Goal: Task Accomplishment & Management: Use online tool/utility

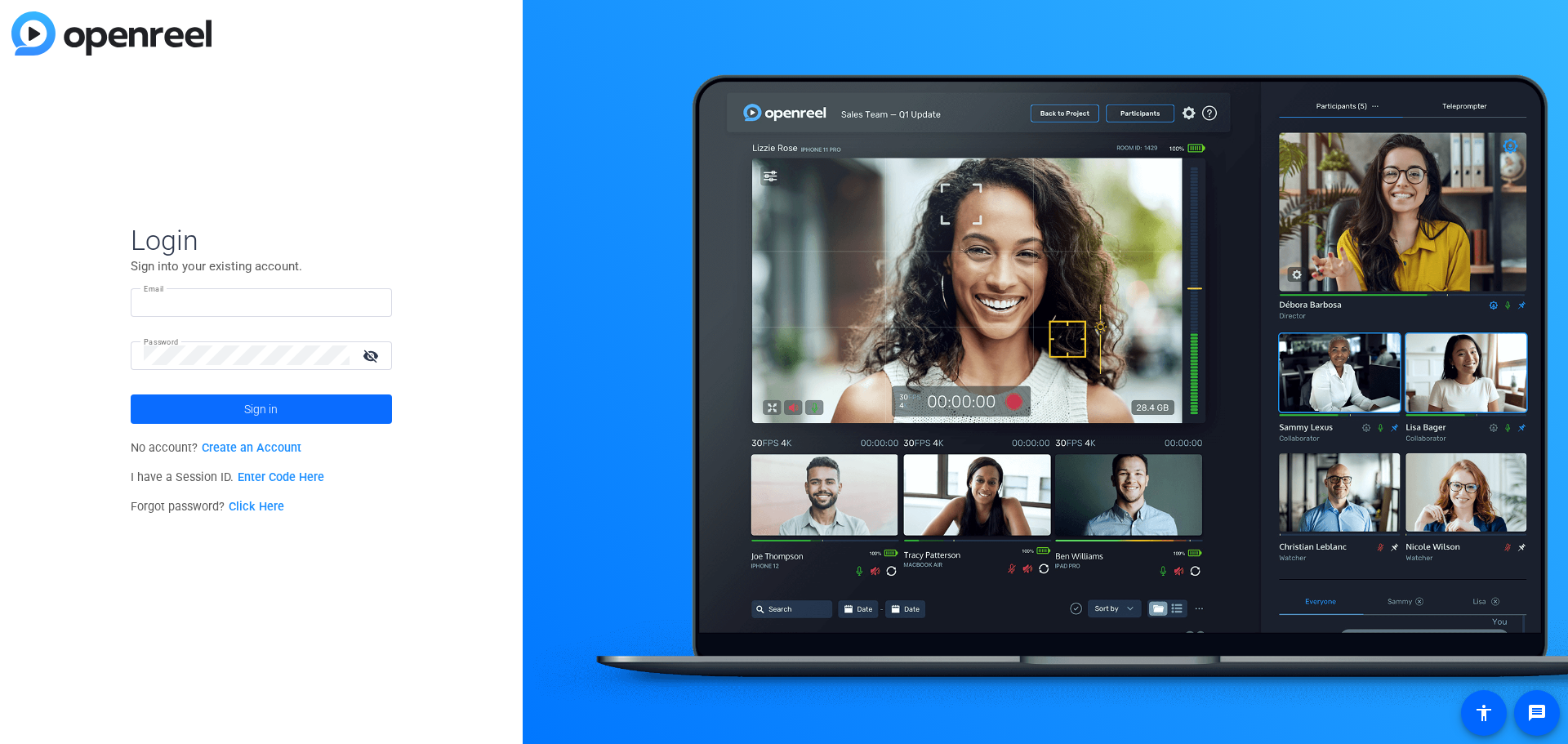
type input "[EMAIL_ADDRESS][DOMAIN_NAME]"
click at [227, 409] on span at bounding box center [262, 408] width 262 height 39
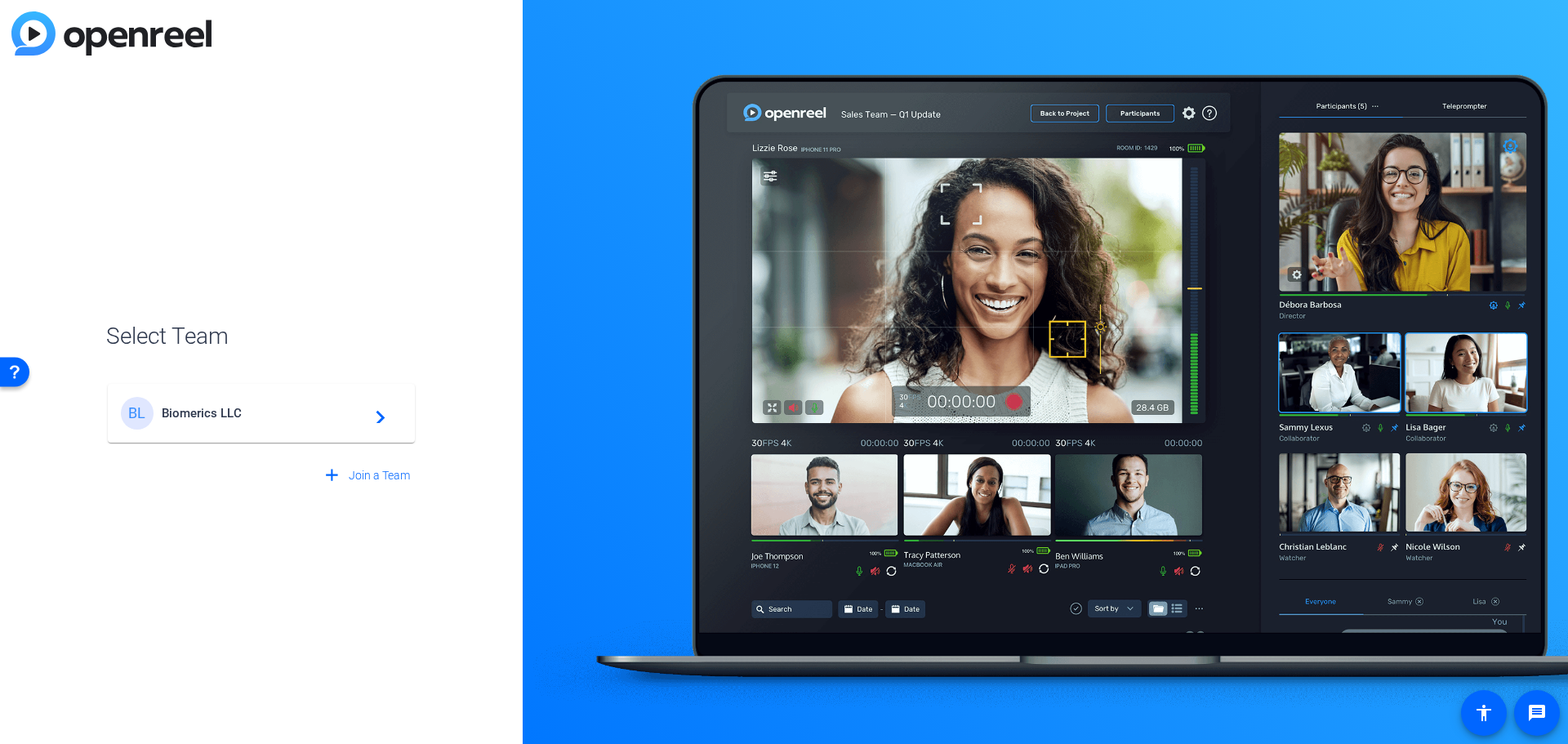
click at [184, 409] on span "Biomerics LLC" at bounding box center [264, 412] width 204 height 15
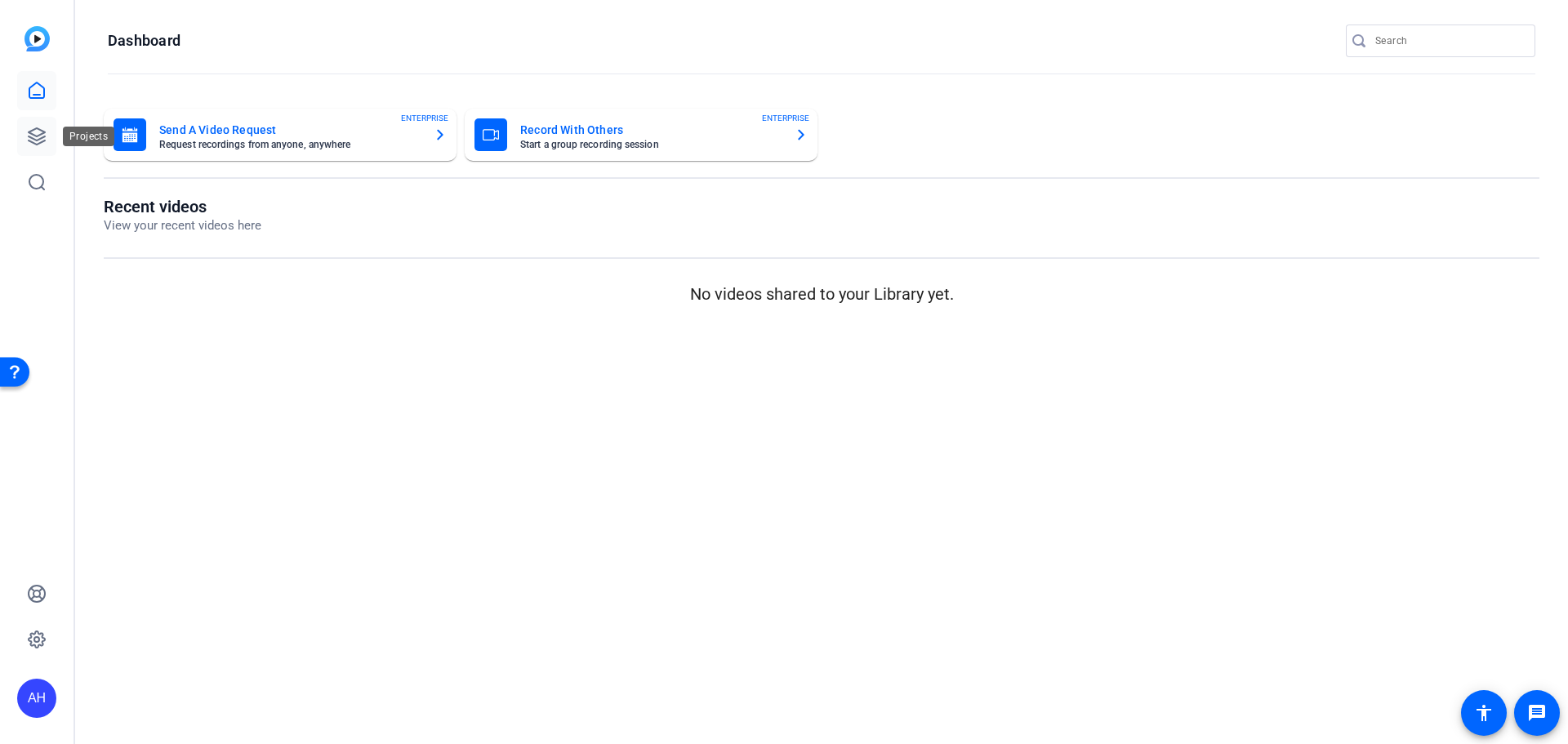
click at [30, 135] on icon at bounding box center [37, 137] width 20 height 20
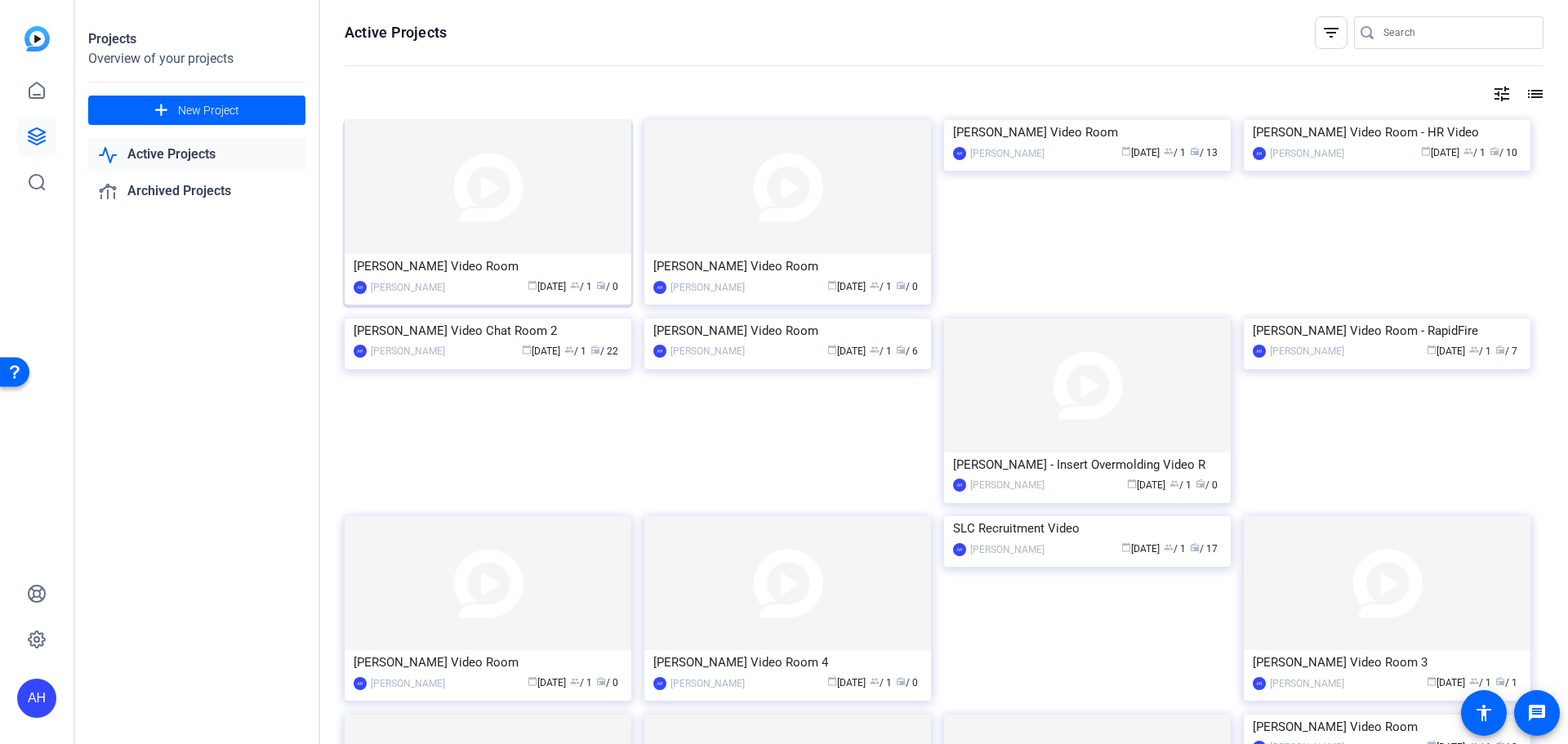
click at [521, 176] on img at bounding box center [487, 187] width 287 height 134
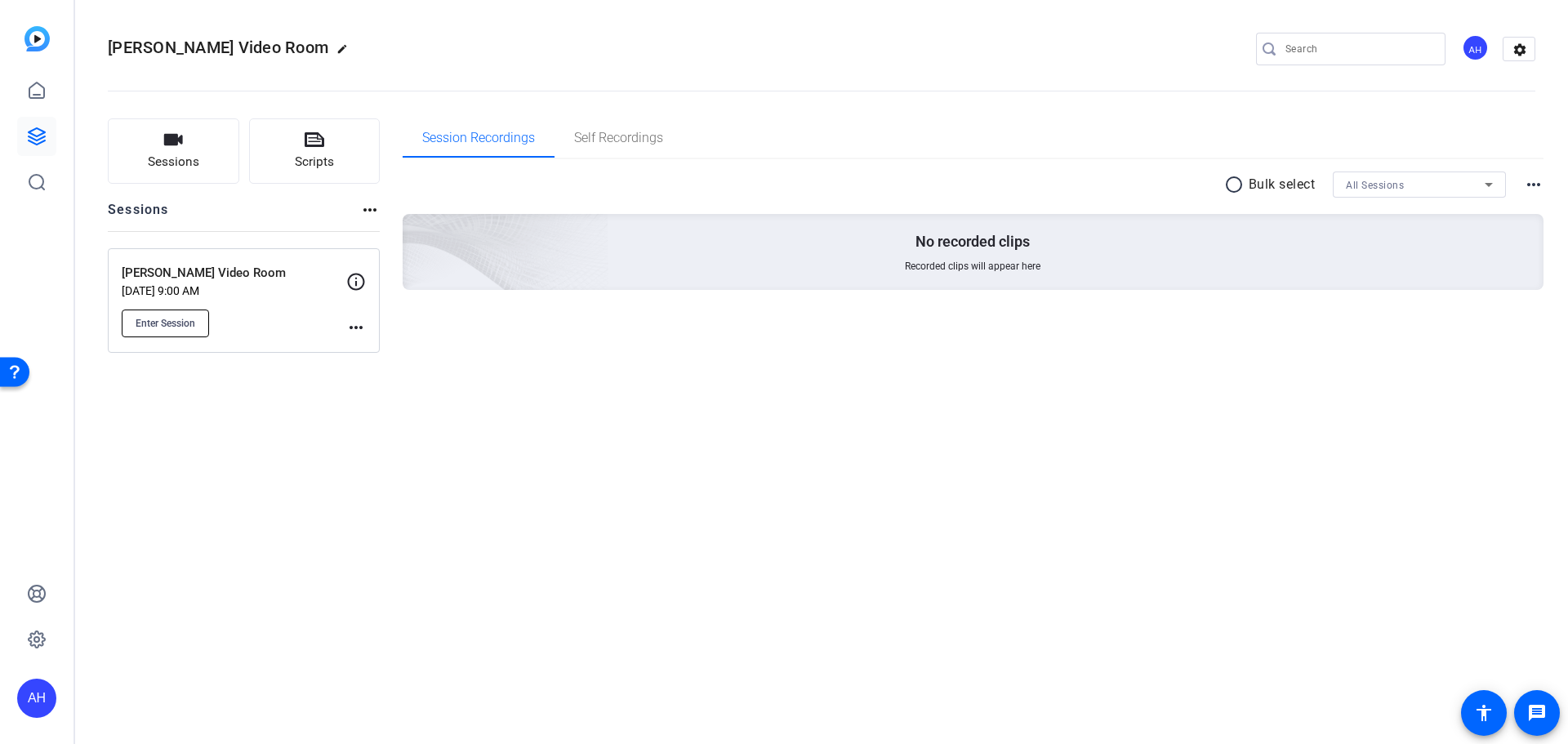
click at [145, 315] on button "Enter Session" at bounding box center [166, 324] width 88 height 28
click at [603, 45] on div "[PERSON_NAME] Video Room edit AH settings" at bounding box center [821, 49] width 1427 height 25
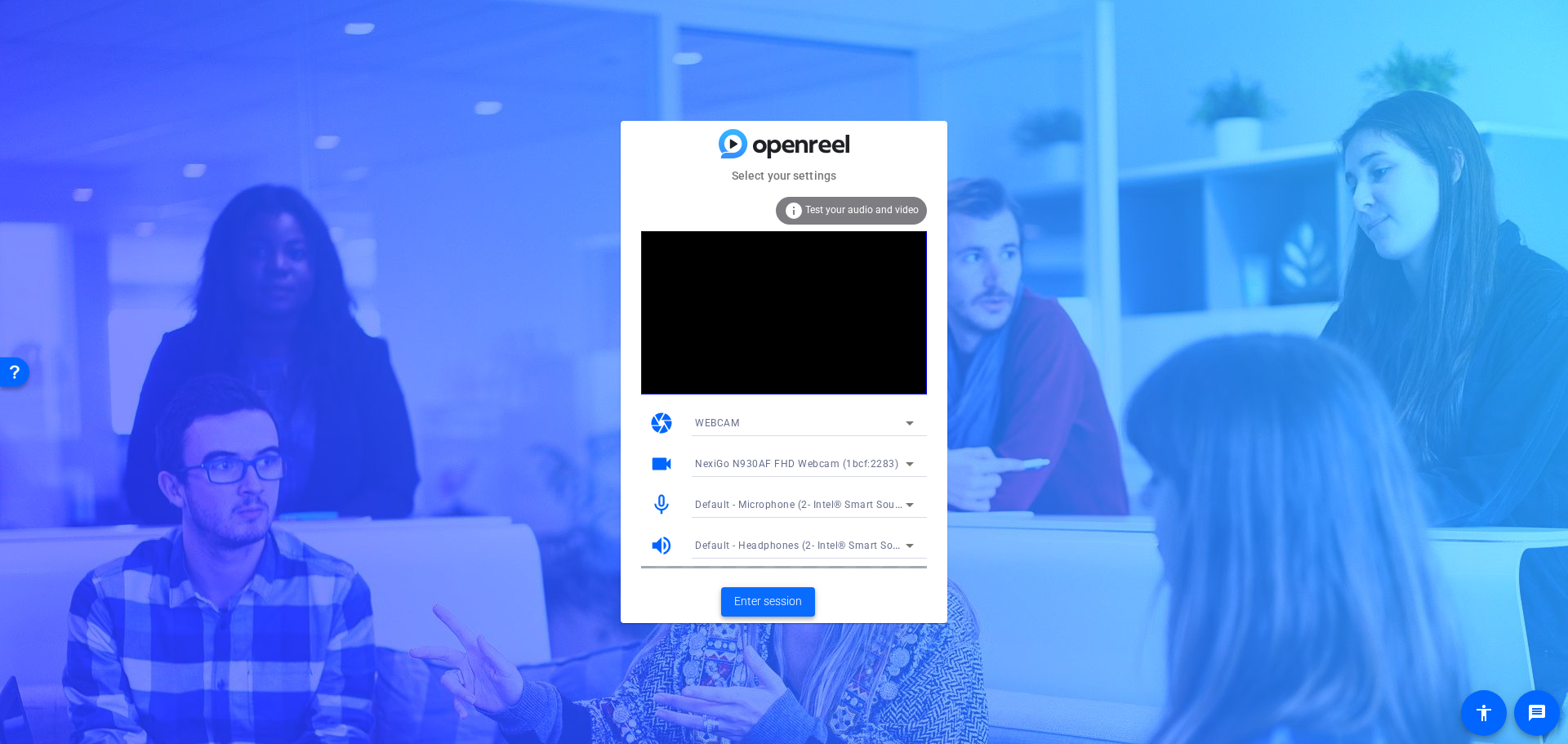
click at [765, 598] on span "Enter session" at bounding box center [768, 601] width 68 height 17
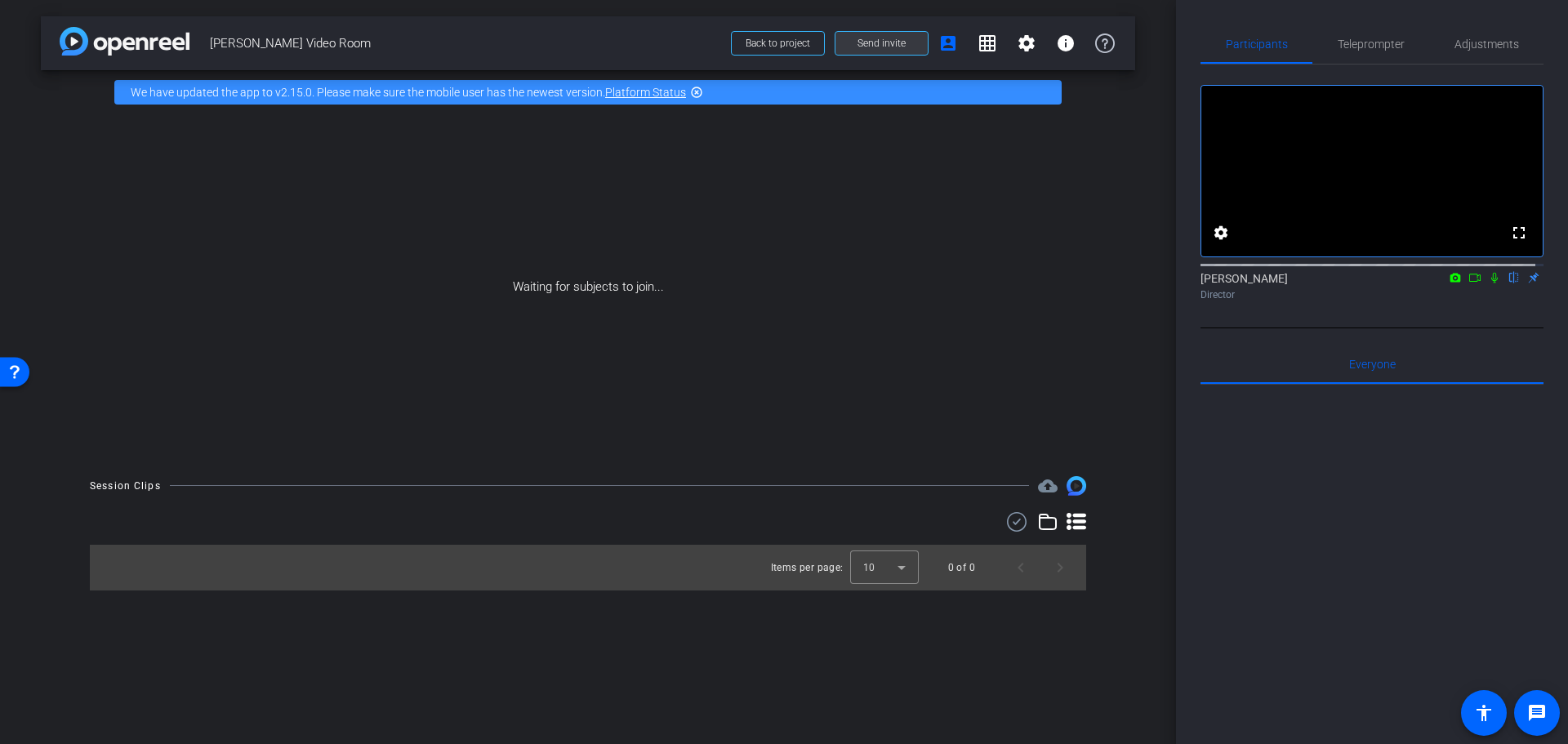
click at [882, 41] on span "Send invite" at bounding box center [882, 43] width 48 height 13
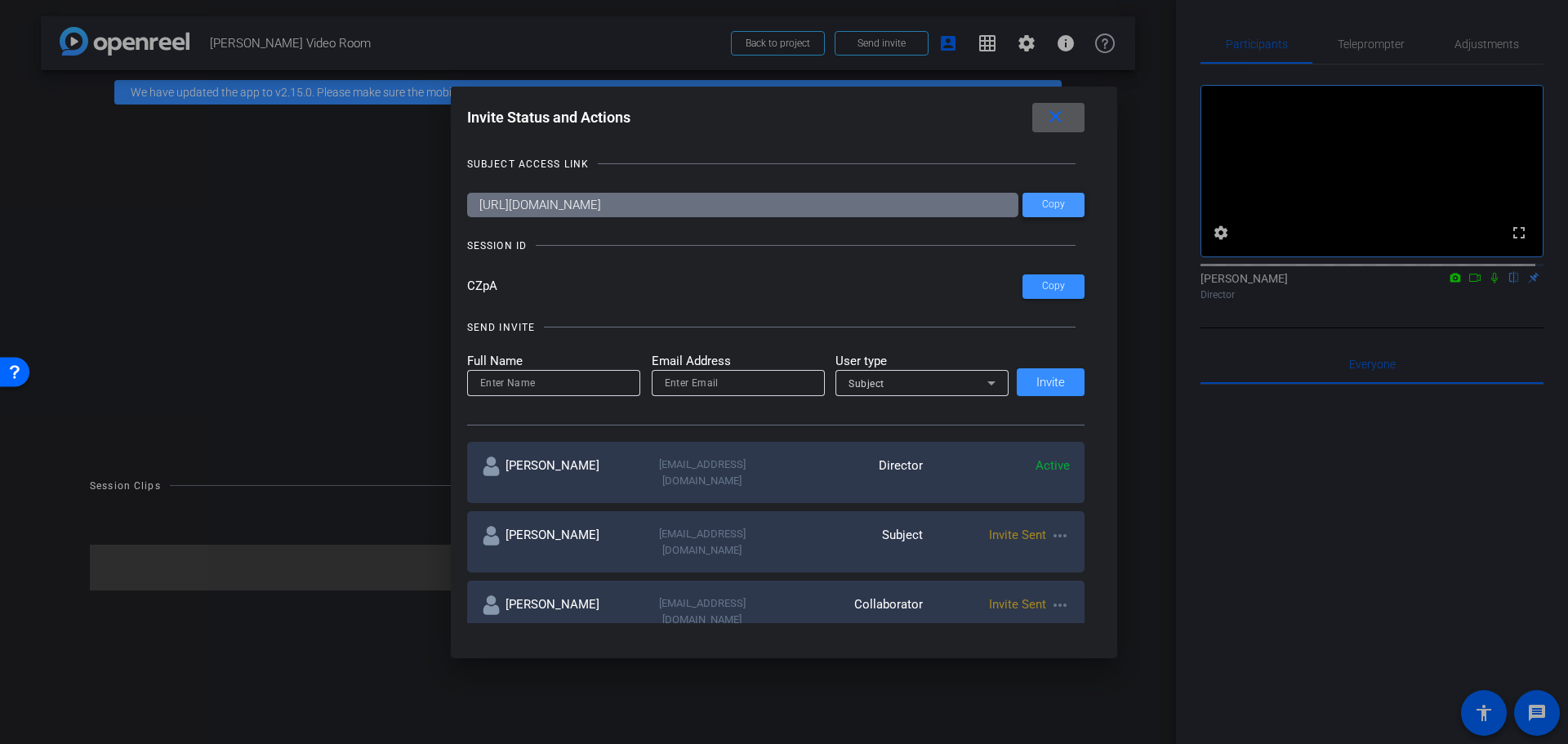
click at [1055, 203] on span "Copy" at bounding box center [1053, 205] width 23 height 12
click at [1054, 119] on mat-icon "close" at bounding box center [1056, 117] width 20 height 20
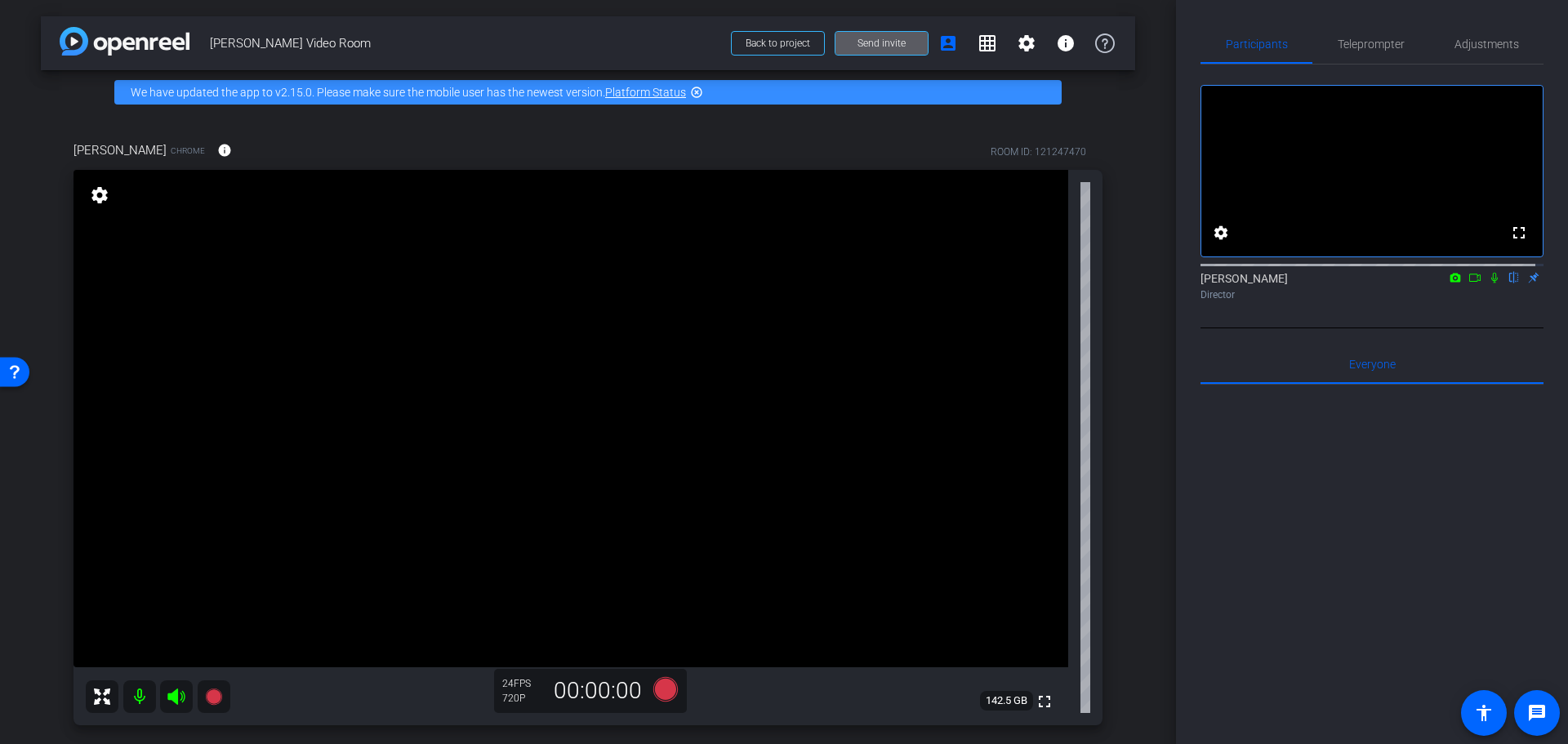
click at [1488, 284] on icon at bounding box center [1494, 277] width 13 height 11
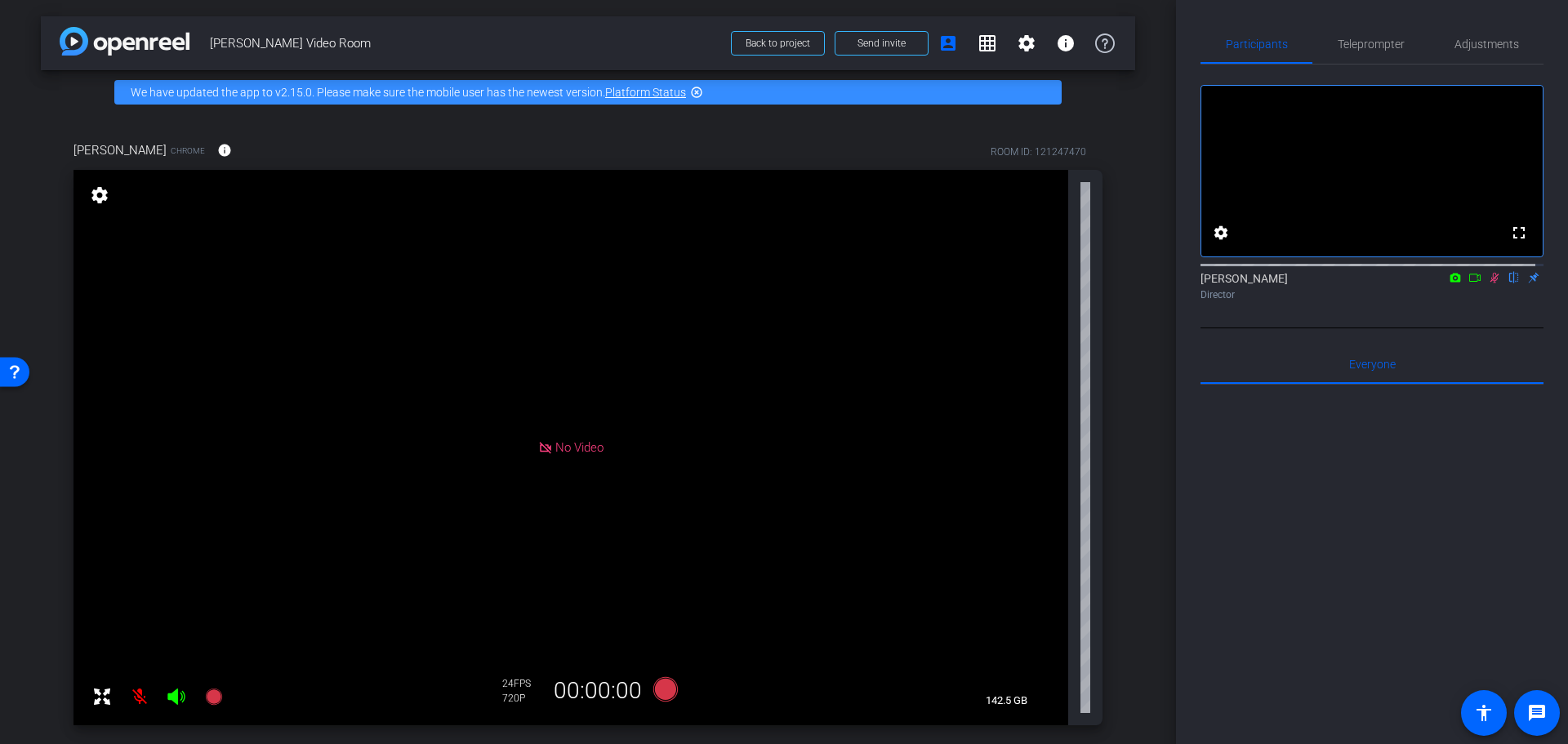
click at [16, 134] on div "arrow_back Courtney Fox Video Room Back to project Send invite account_box grid…" at bounding box center [588, 372] width 1176 height 744
click at [1488, 284] on icon at bounding box center [1494, 277] width 13 height 11
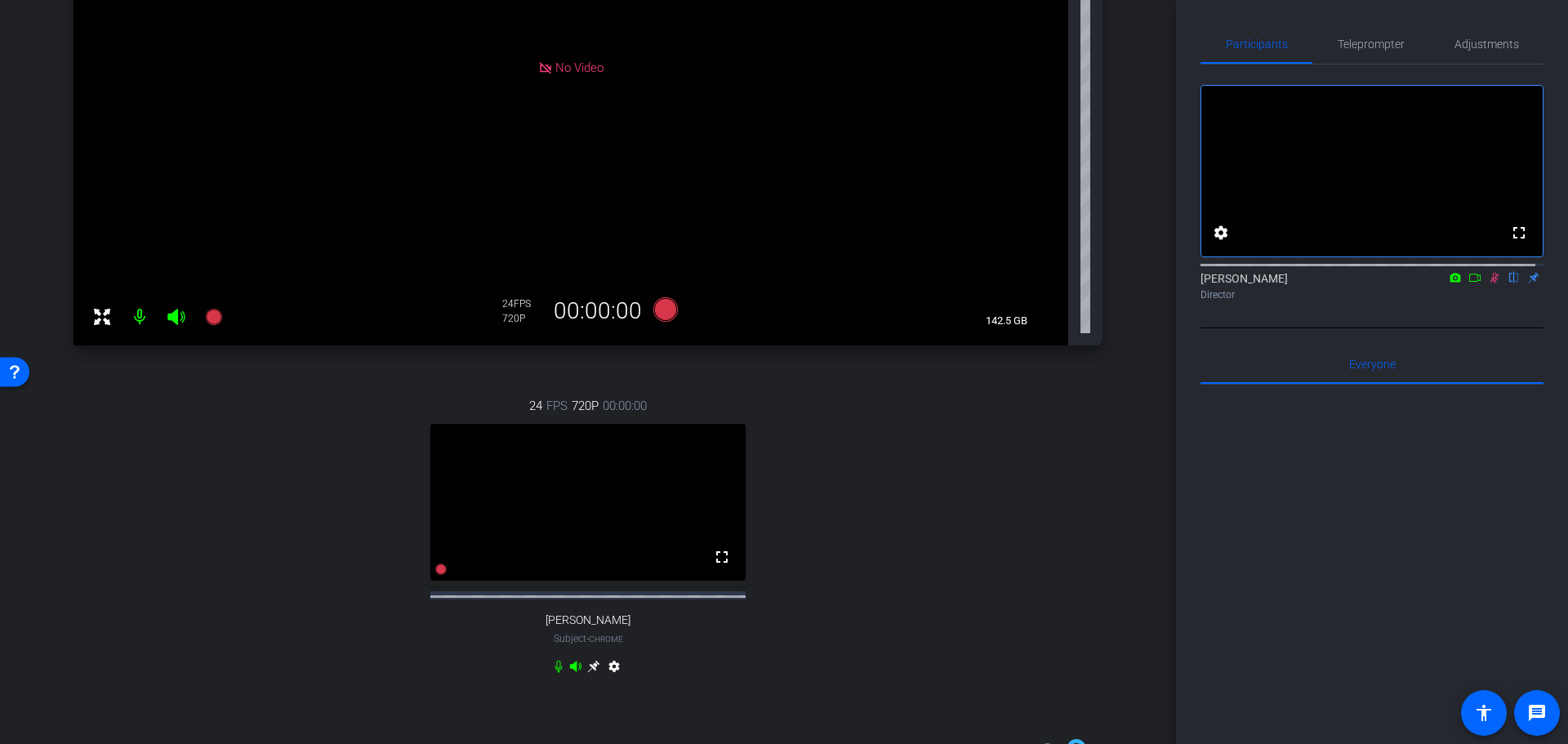
scroll to position [504, 0]
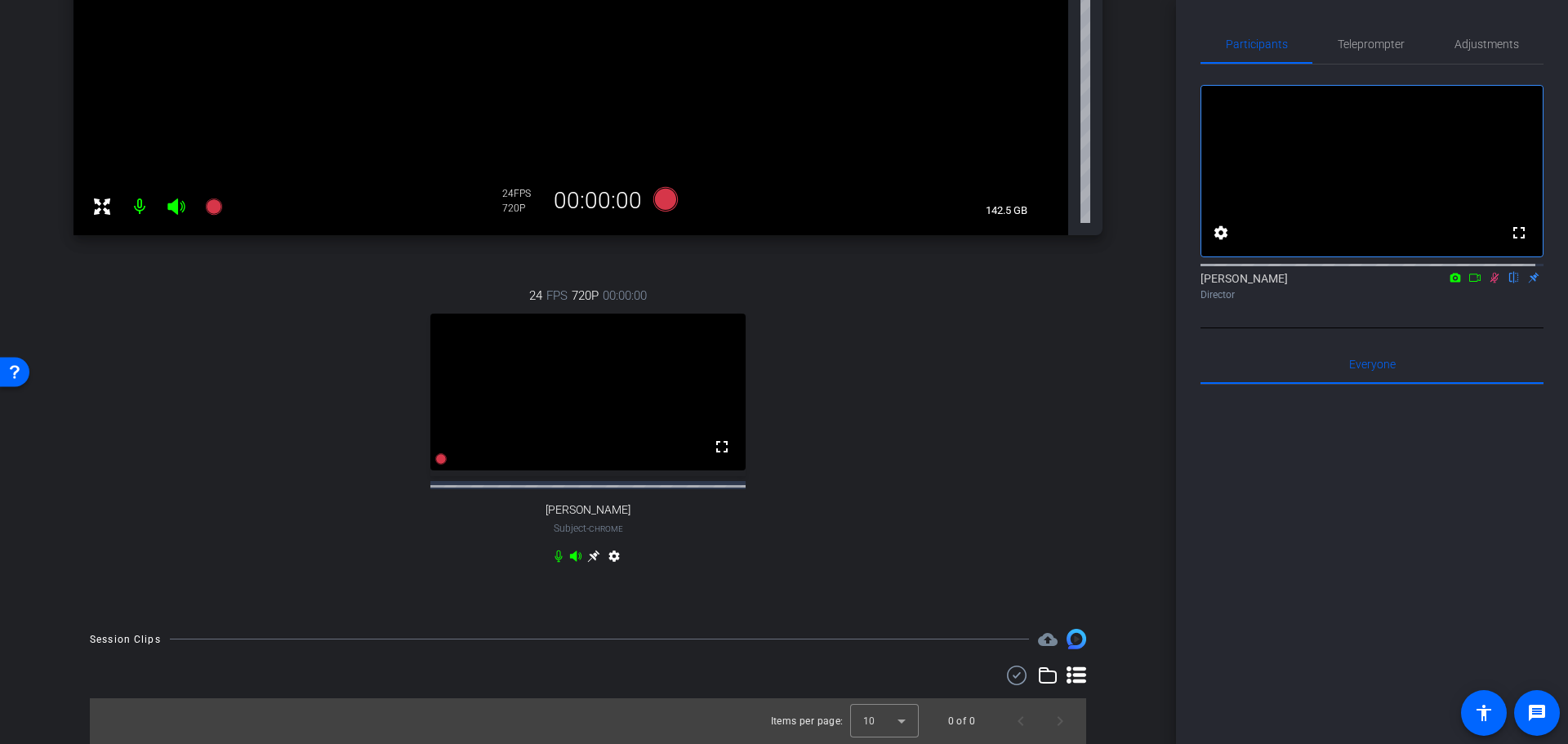
click at [593, 555] on icon at bounding box center [593, 556] width 12 height 12
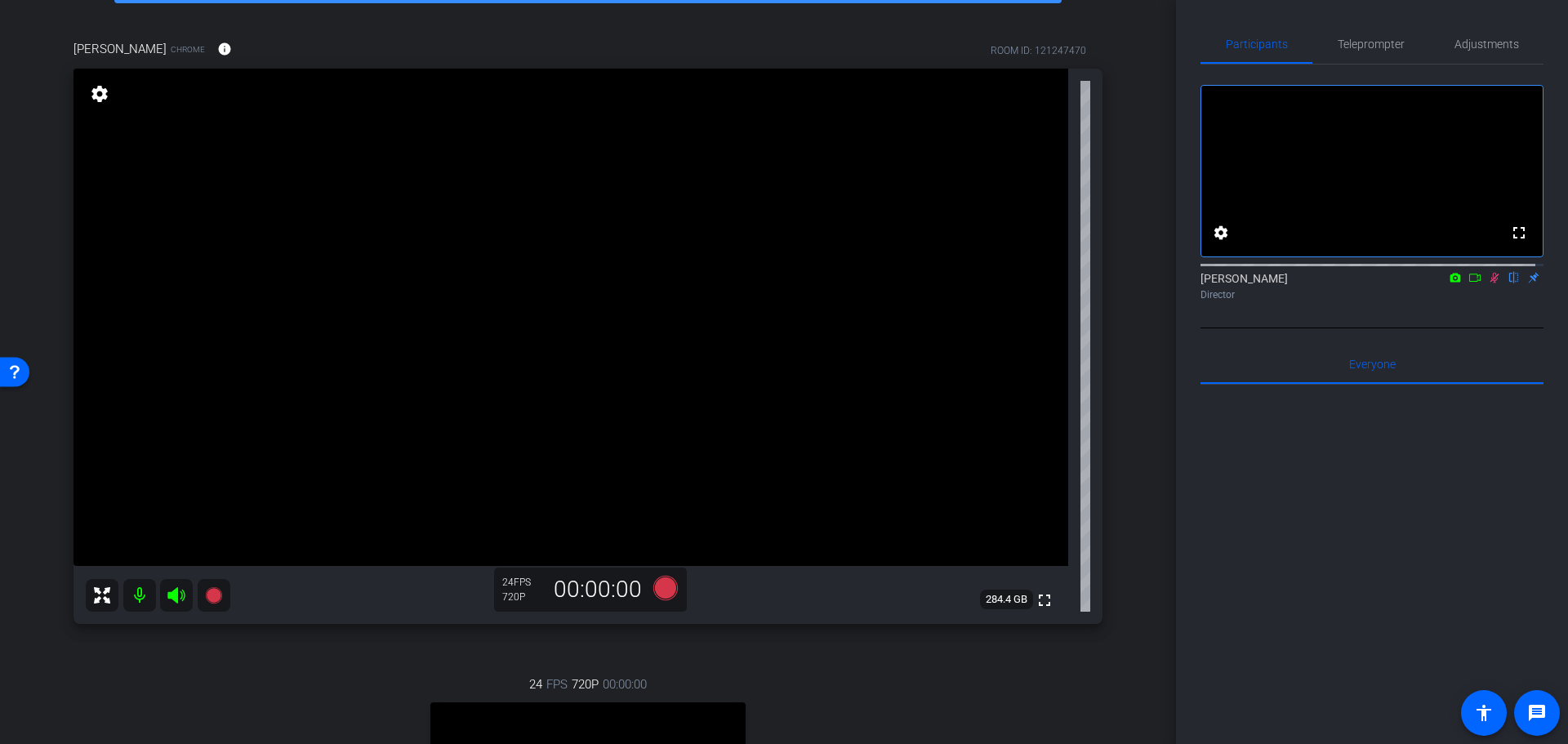
scroll to position [14, 0]
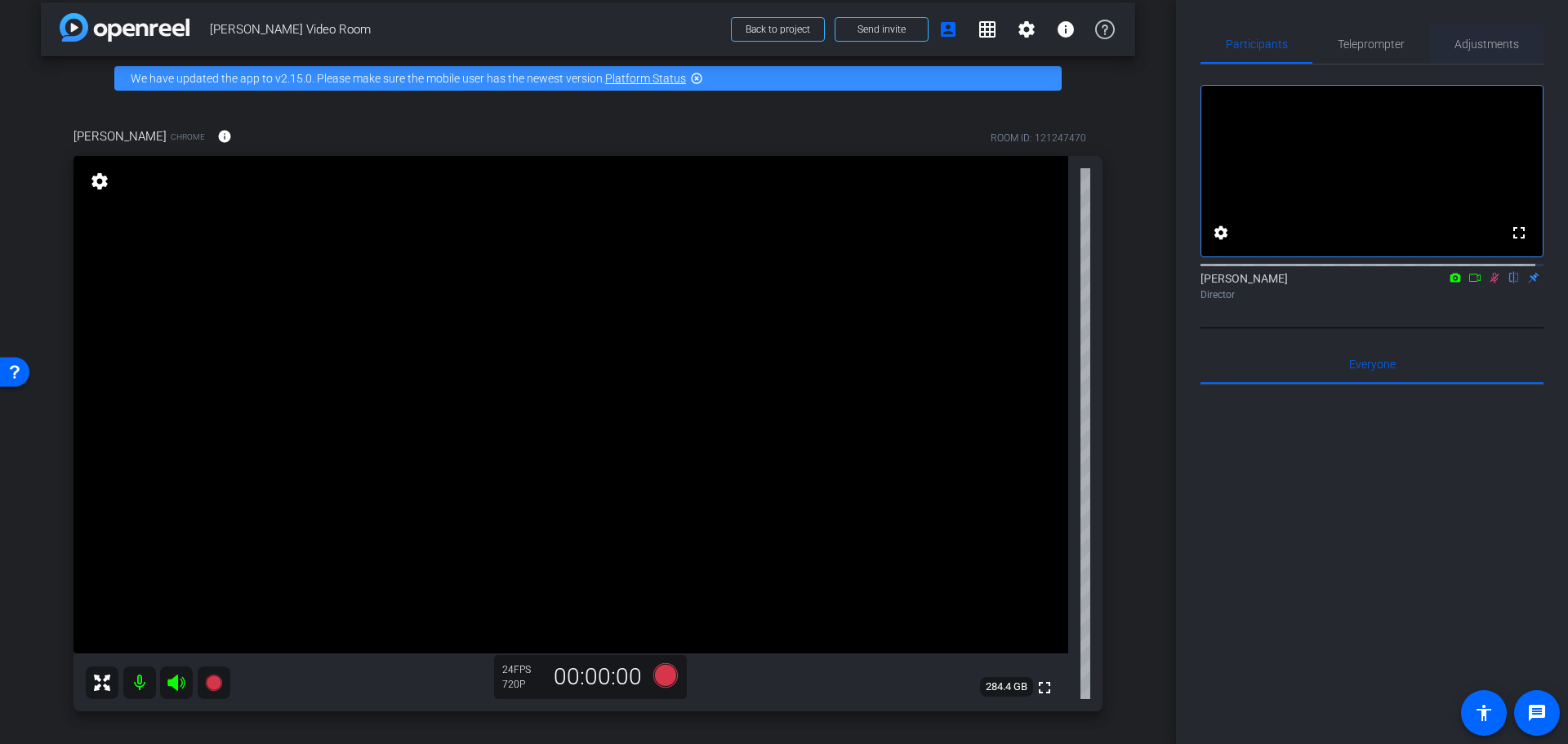
click at [1482, 45] on span "Adjustments" at bounding box center [1486, 43] width 65 height 11
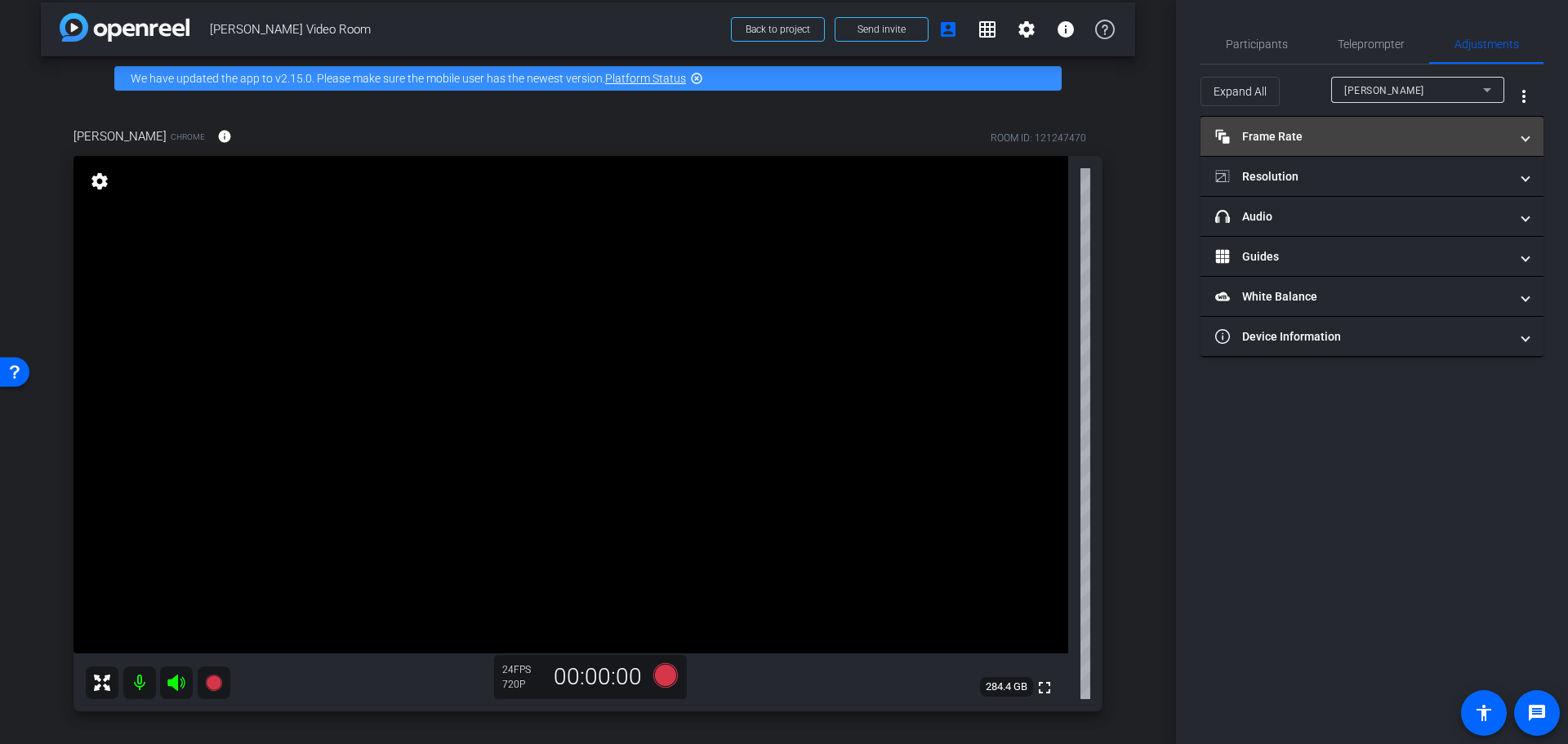
click at [1293, 128] on mat-panel-title "Frame Rate Frame Rate" at bounding box center [1362, 136] width 294 height 17
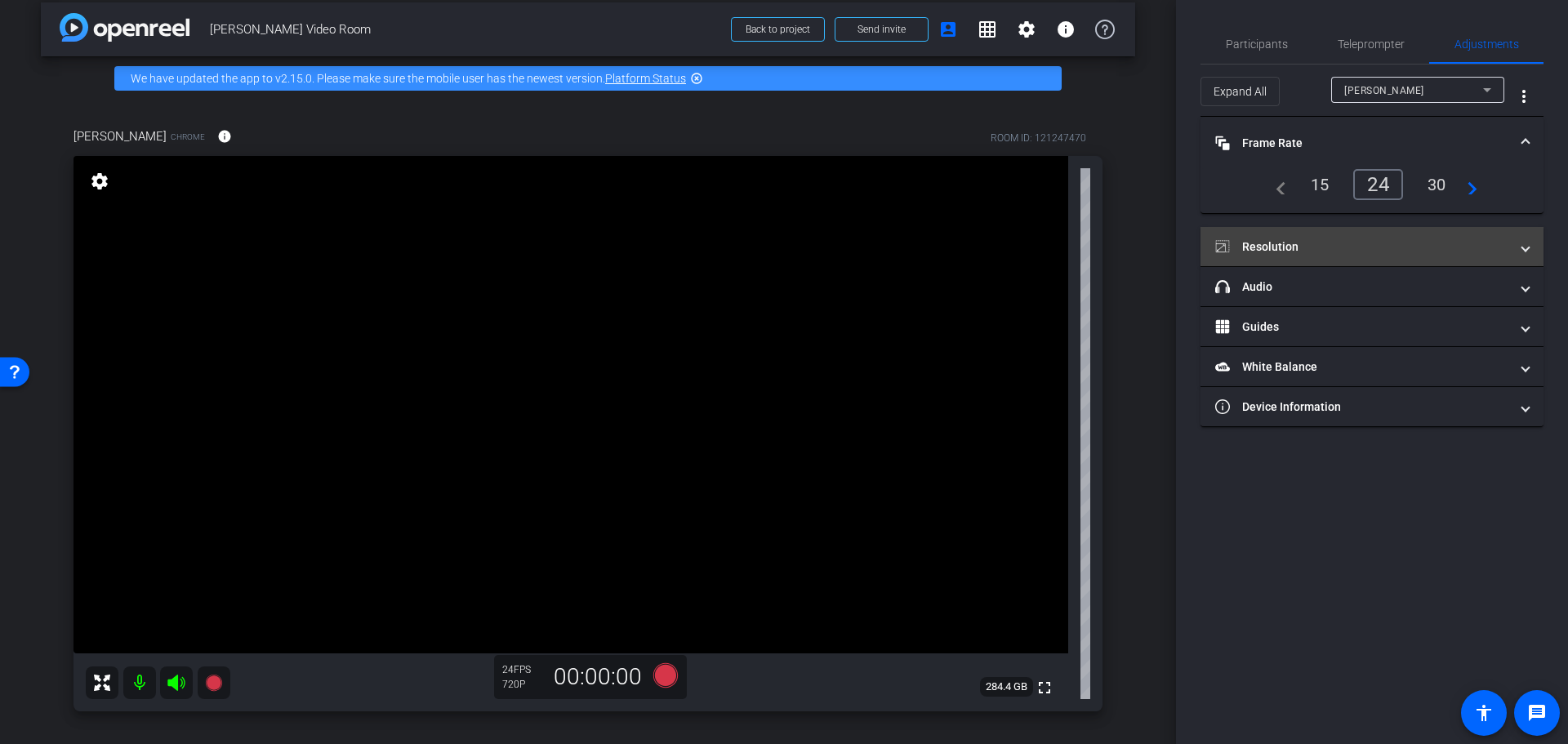
click at [1281, 245] on mat-panel-title "Resolution" at bounding box center [1362, 247] width 294 height 17
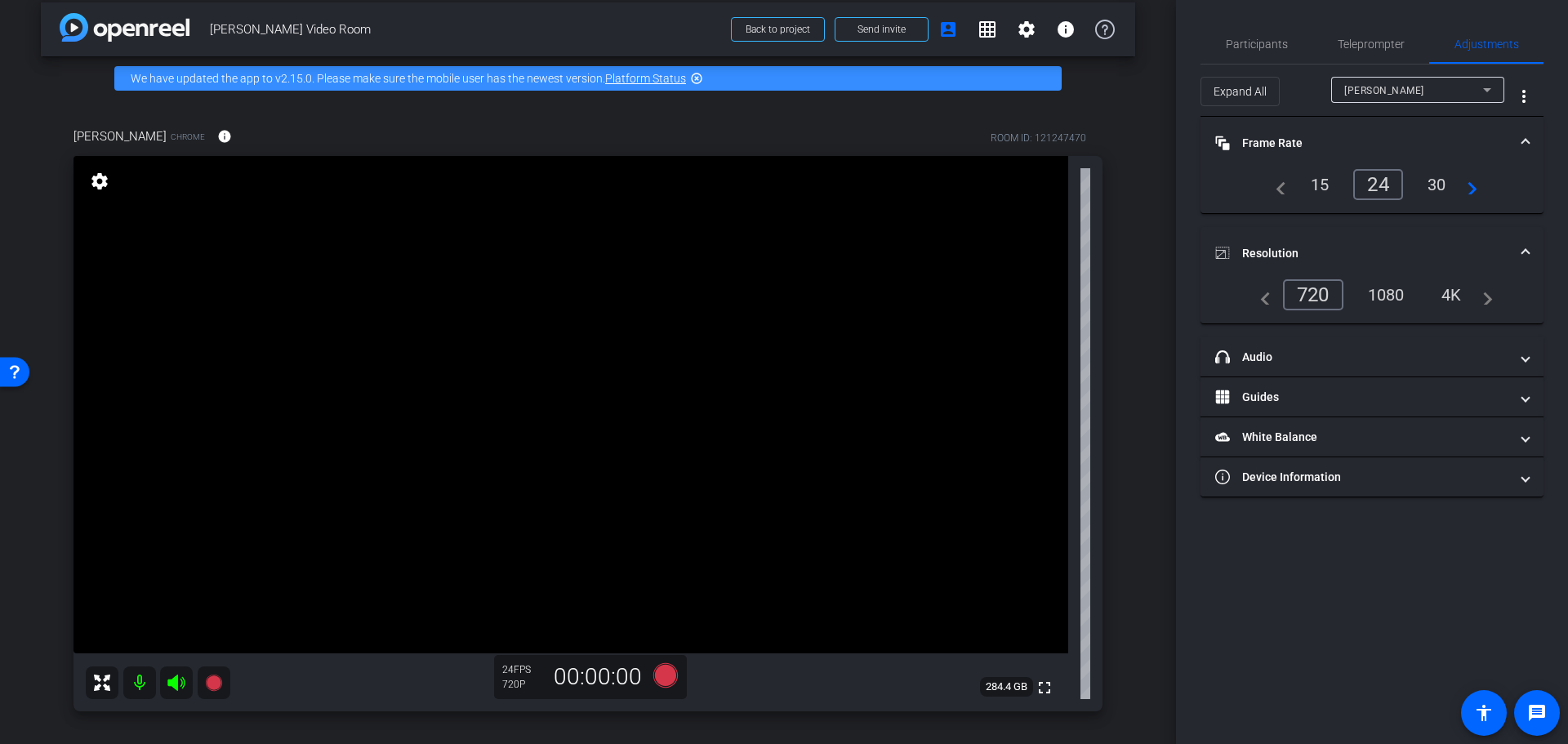
click at [1277, 248] on mat-panel-title "Resolution" at bounding box center [1362, 253] width 294 height 17
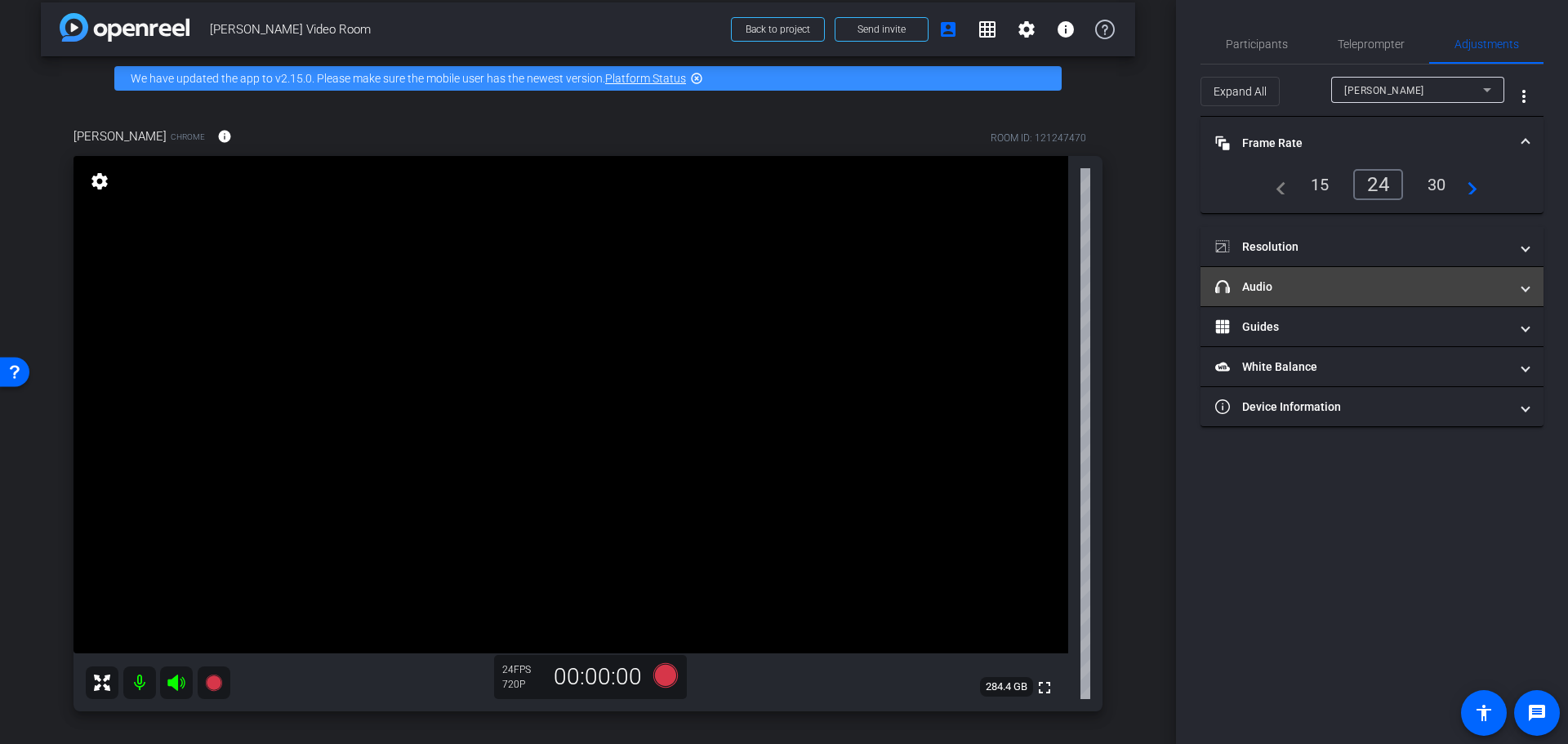
click at [1256, 289] on mat-panel-title "headphone icon Audio" at bounding box center [1362, 287] width 294 height 17
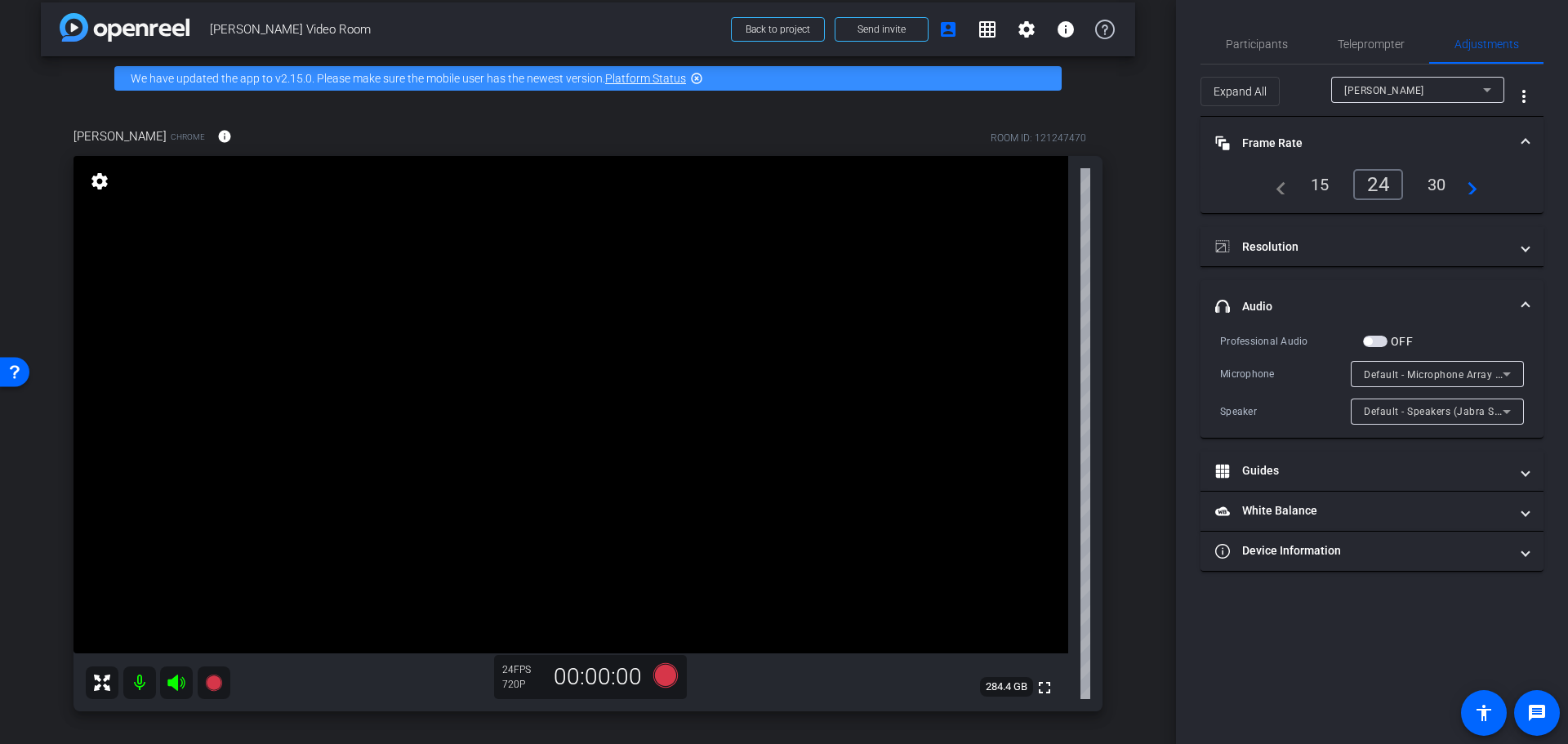
click at [1256, 289] on mat-expansion-panel-header "headphone icon Audio" at bounding box center [1371, 306] width 343 height 52
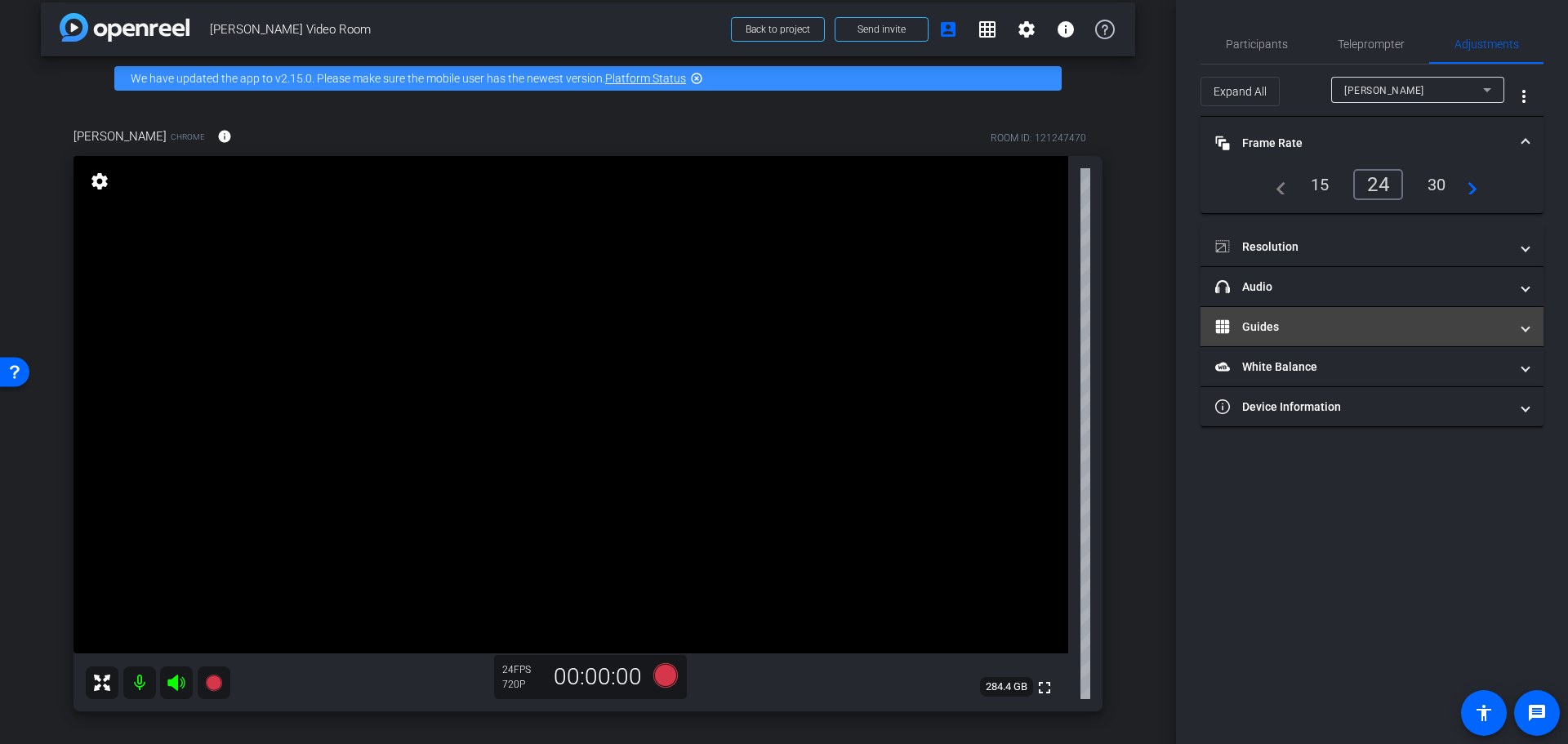
click at [1261, 331] on mat-panel-title "Guides" at bounding box center [1362, 327] width 294 height 17
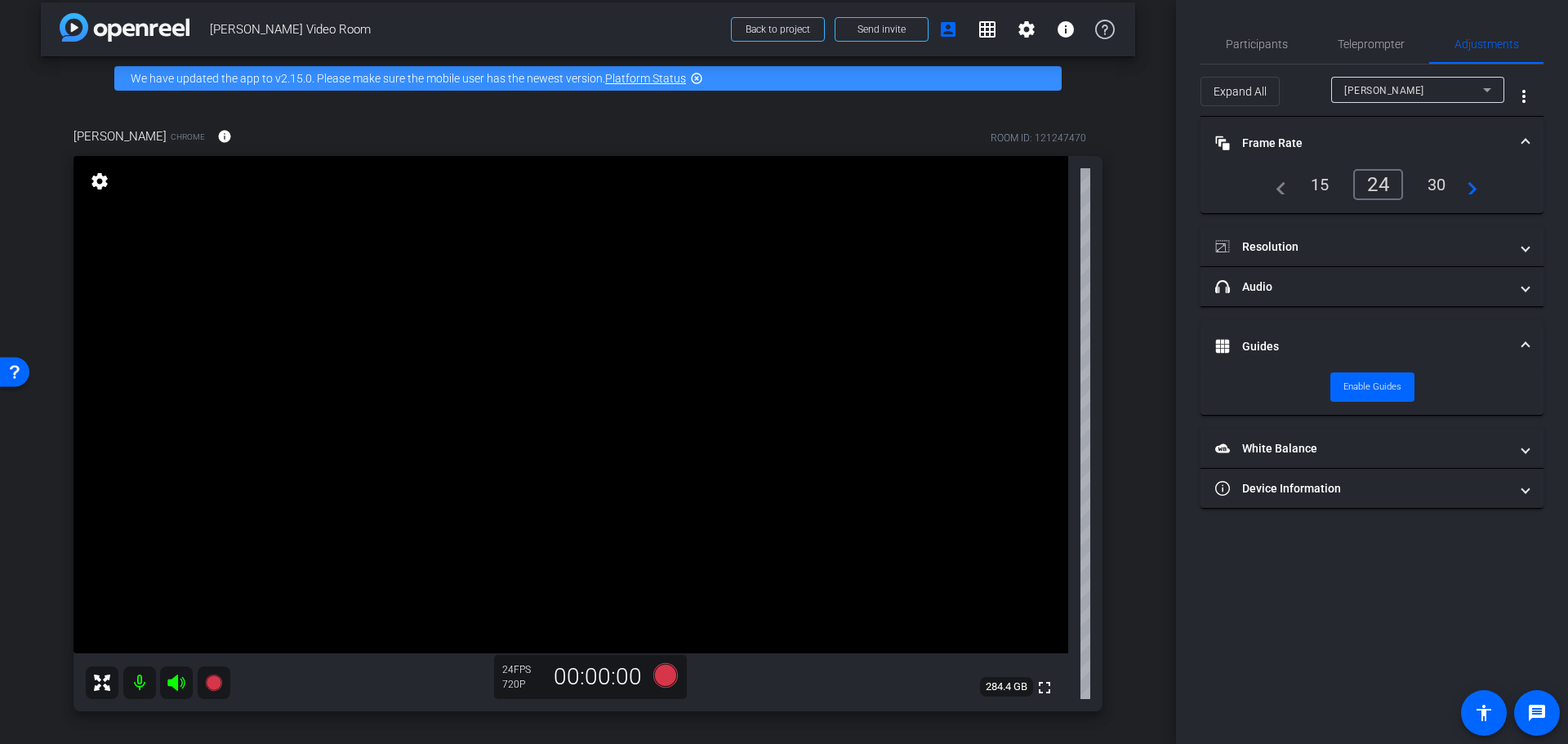
click at [1258, 346] on mat-panel-title "Guides" at bounding box center [1362, 347] width 294 height 17
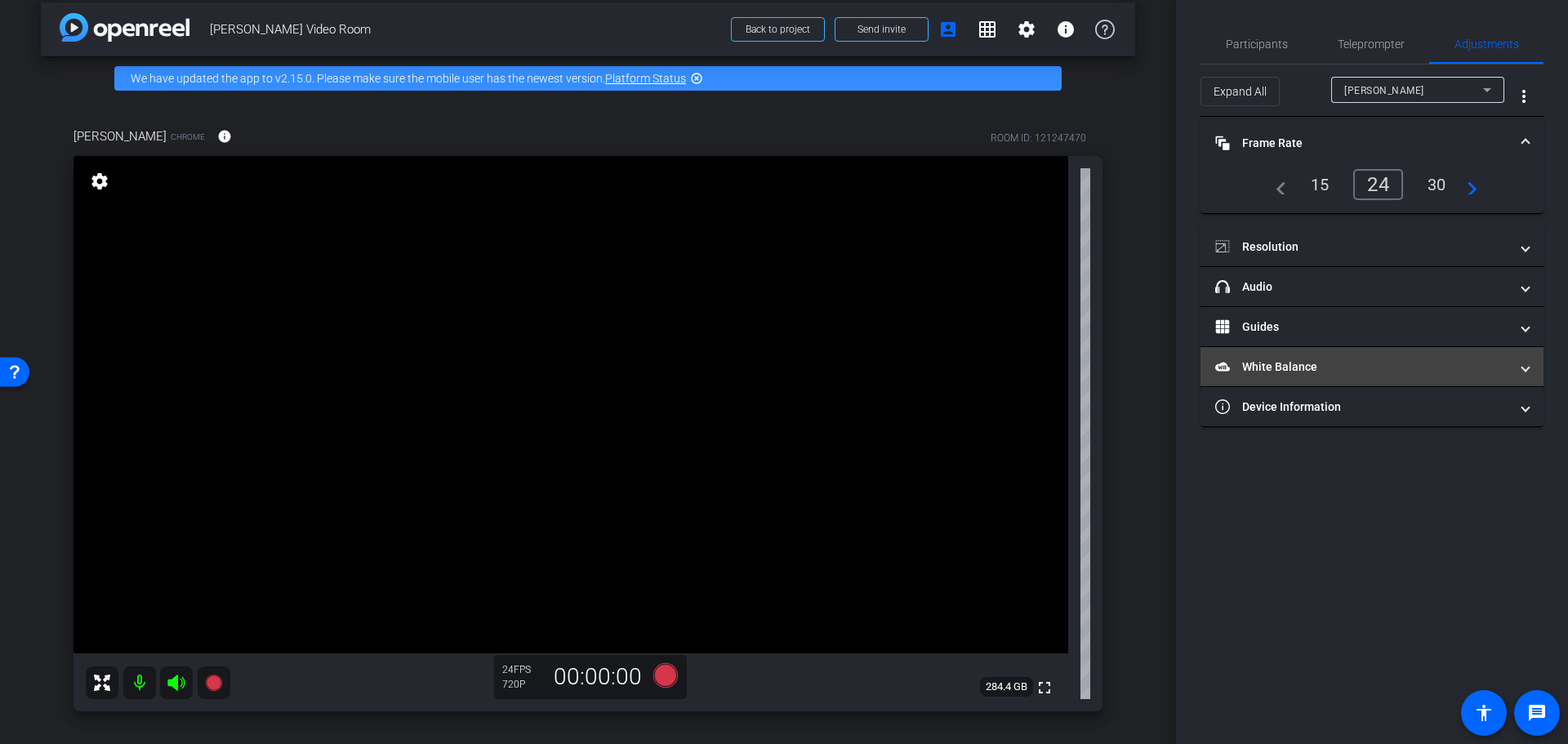
click at [1297, 371] on mat-panel-title "White Balance White Balance" at bounding box center [1362, 367] width 294 height 17
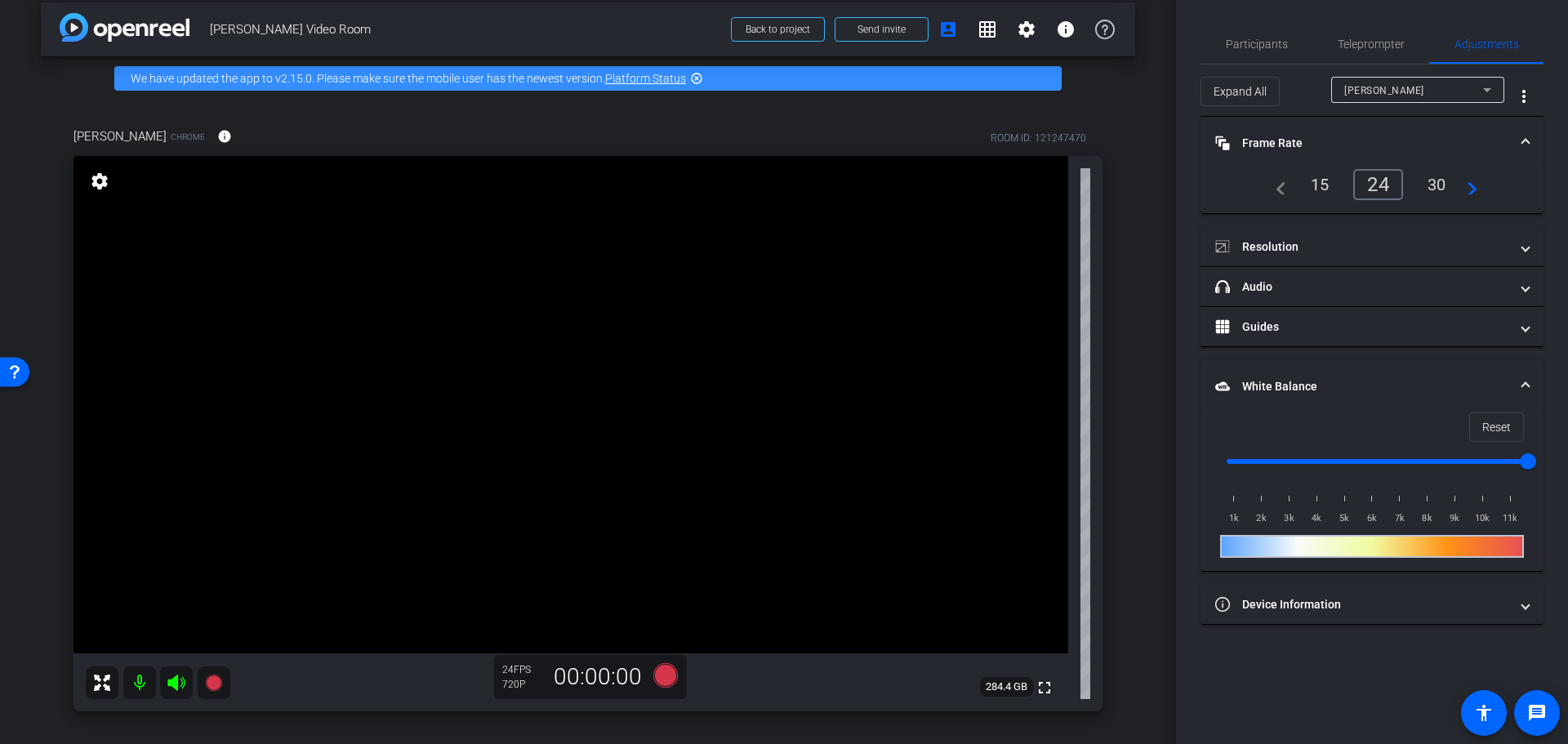
click at [1363, 549] on div at bounding box center [1372, 546] width 304 height 23
click at [1397, 545] on div at bounding box center [1372, 546] width 304 height 23
drag, startPoint x: 1529, startPoint y: 459, endPoint x: 1411, endPoint y: 460, distance: 118.0
click at [1411, 460] on input "range" at bounding box center [1378, 461] width 339 height 36
click at [1379, 465] on input "range" at bounding box center [1378, 461] width 339 height 36
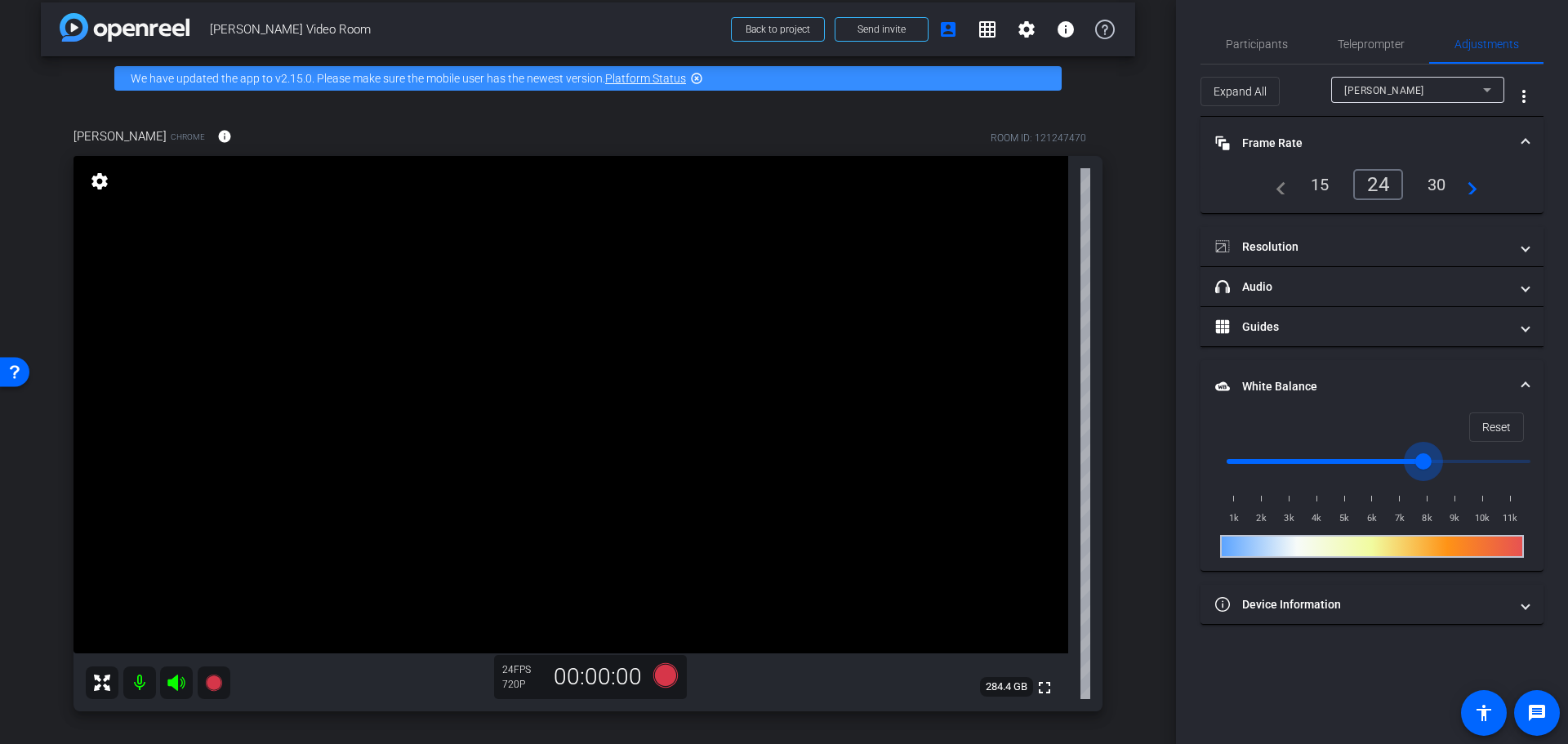
drag, startPoint x: 1374, startPoint y: 463, endPoint x: 1425, endPoint y: 463, distance: 51.0
type input "7500"
click at [1425, 463] on input "range" at bounding box center [1378, 461] width 339 height 36
click at [1272, 141] on mat-panel-title "Frame Rate Frame Rate" at bounding box center [1362, 143] width 294 height 17
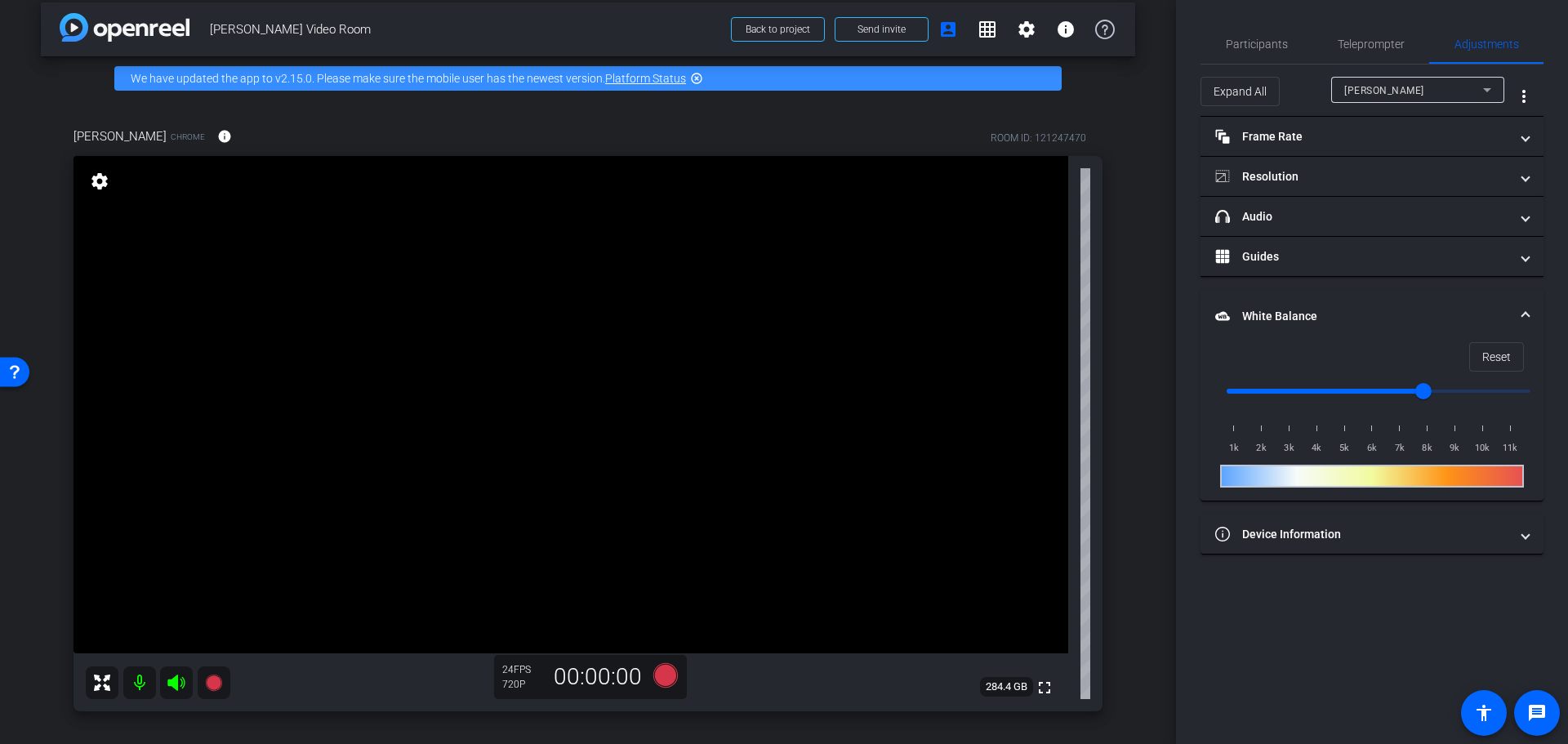
click at [1270, 318] on mat-panel-title "White Balance White Balance" at bounding box center [1362, 316] width 294 height 17
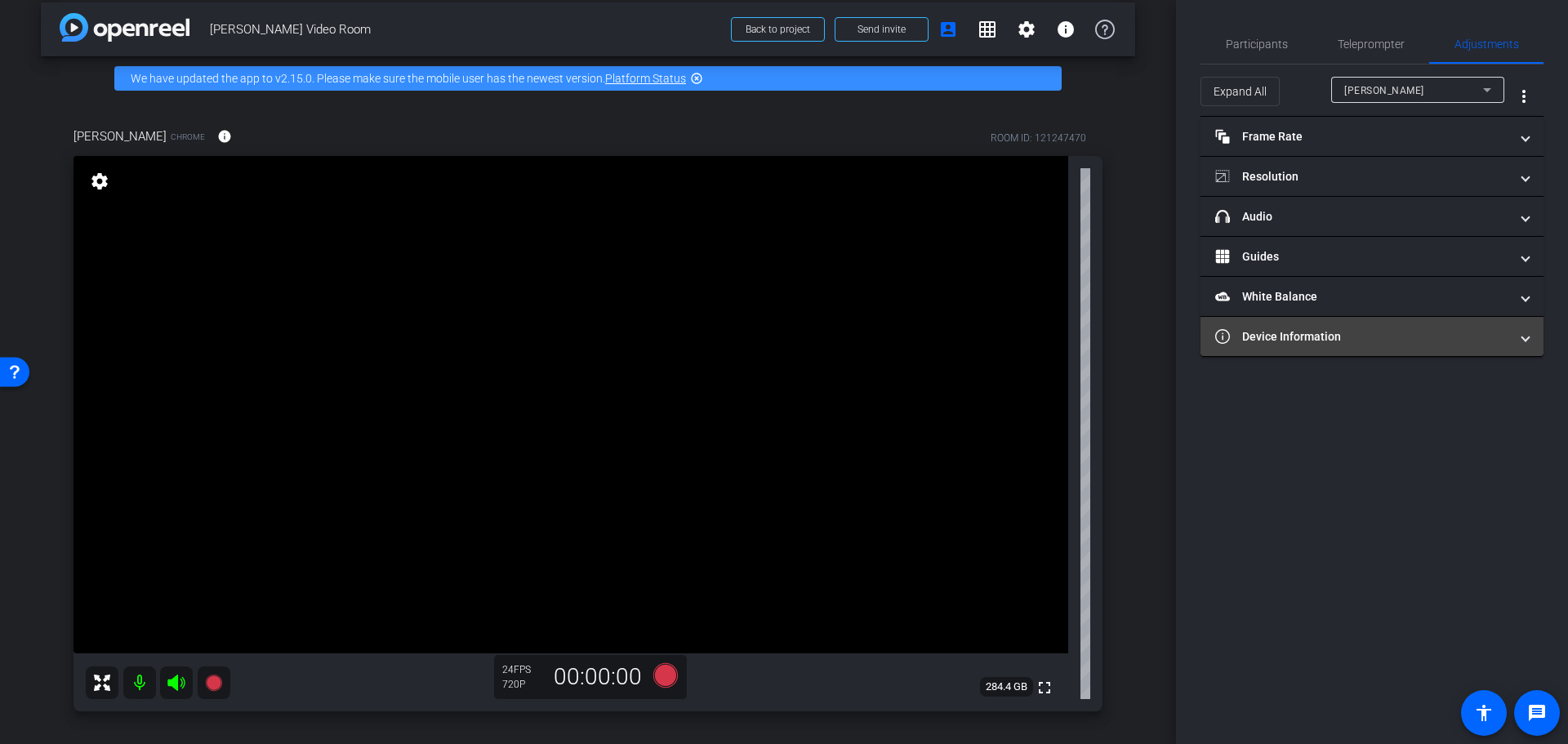
click at [1298, 336] on mat-panel-title "Device Information" at bounding box center [1362, 337] width 294 height 17
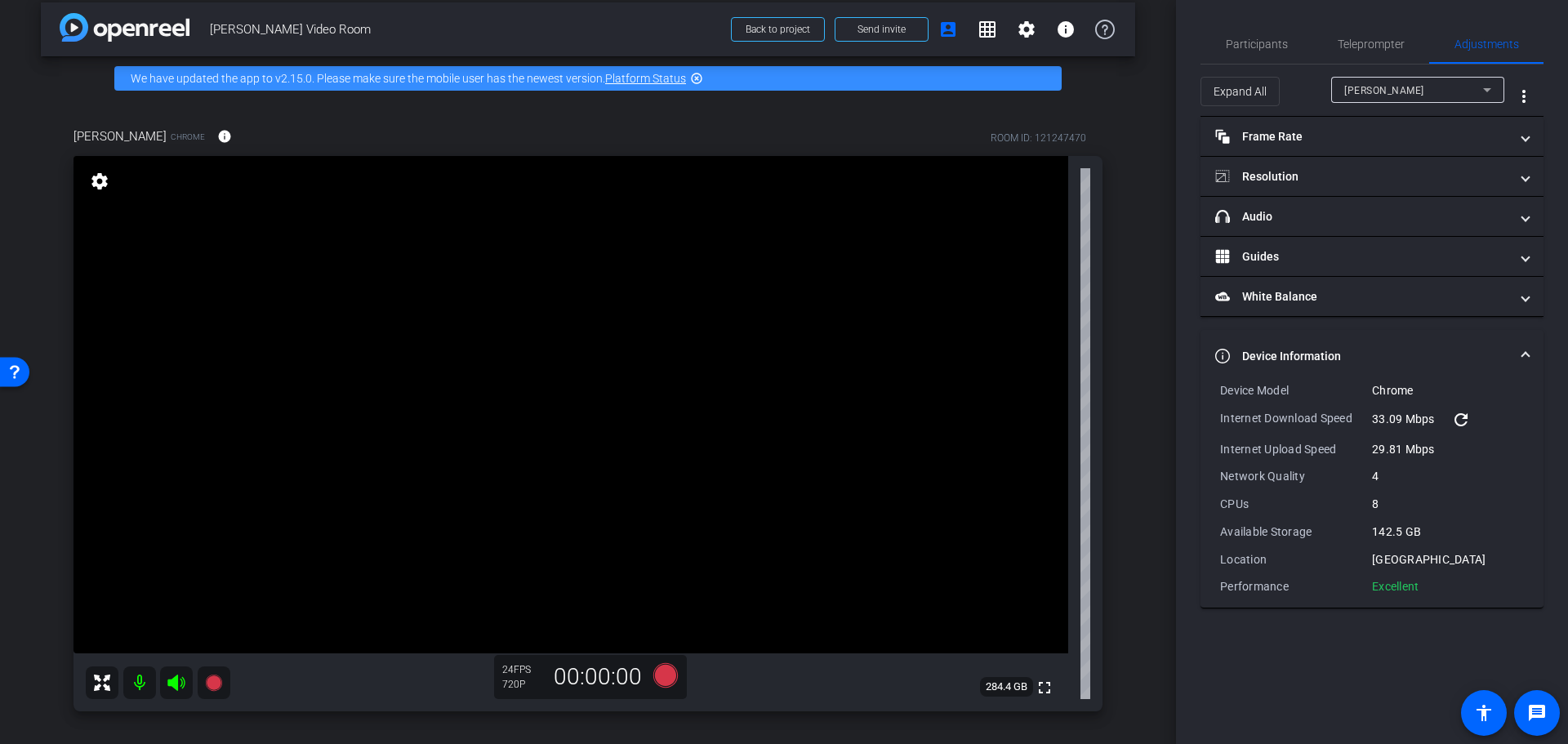
click at [1298, 336] on mat-expansion-panel-header "Device Information" at bounding box center [1371, 356] width 343 height 52
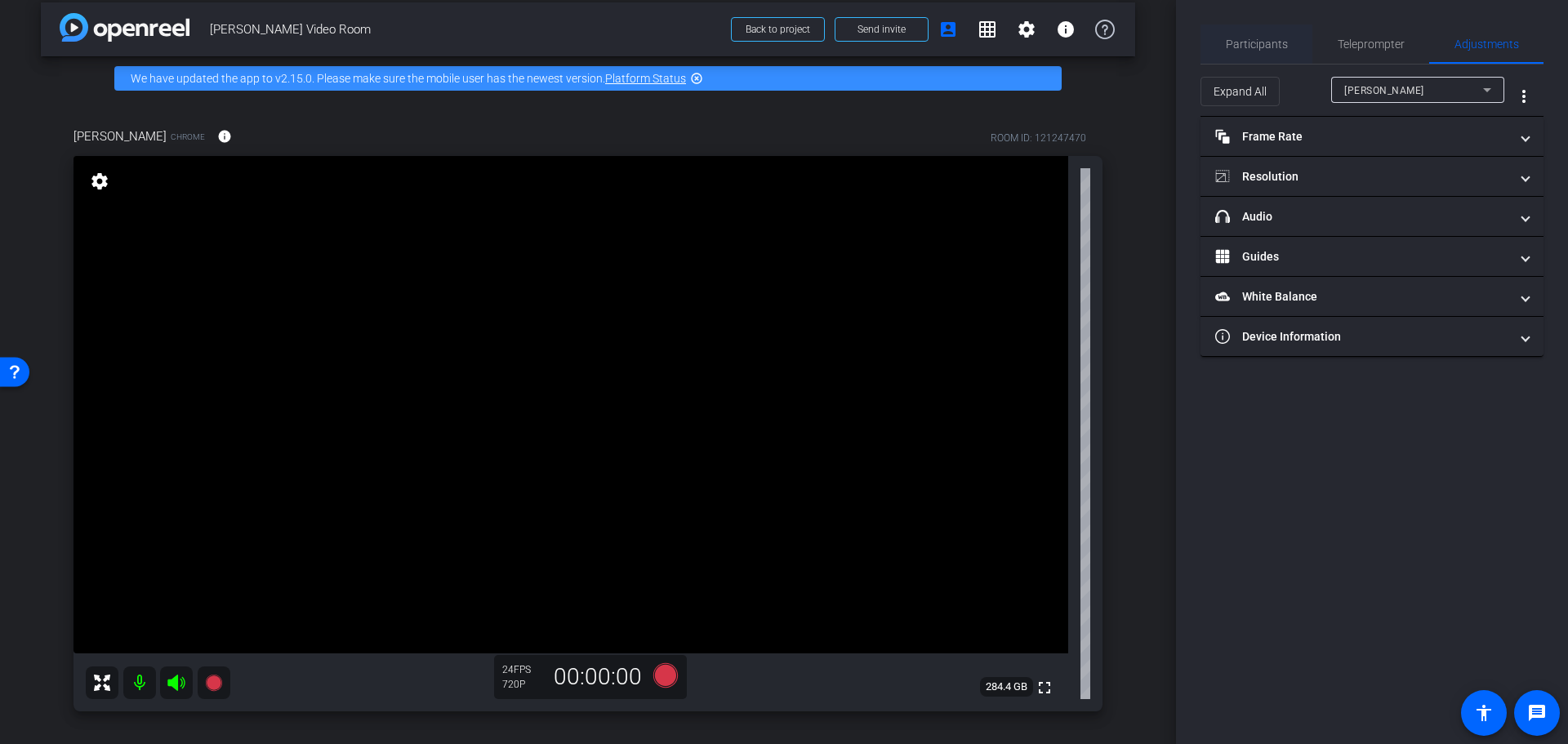
click at [1252, 35] on span "Participants" at bounding box center [1256, 44] width 62 height 39
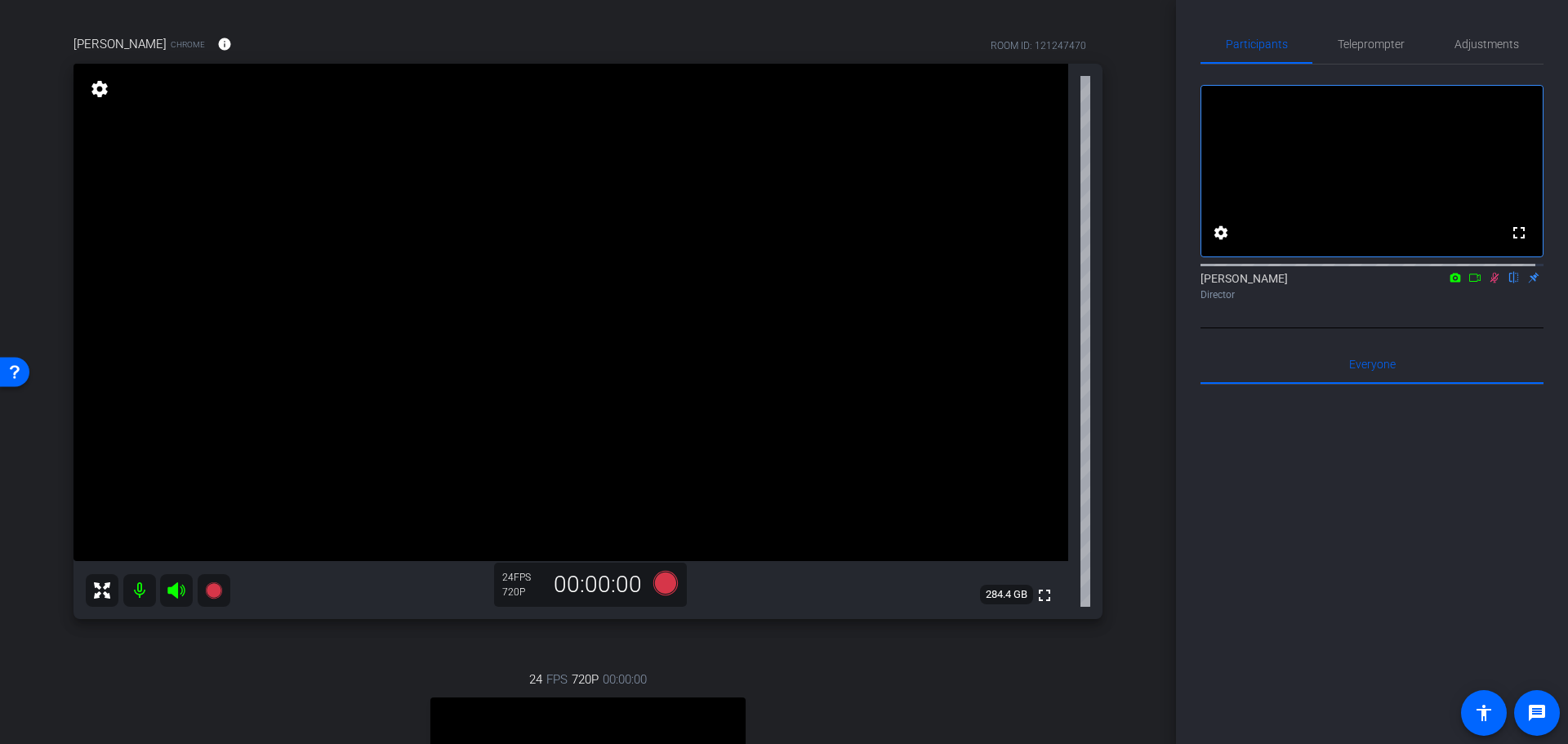
scroll to position [96, 0]
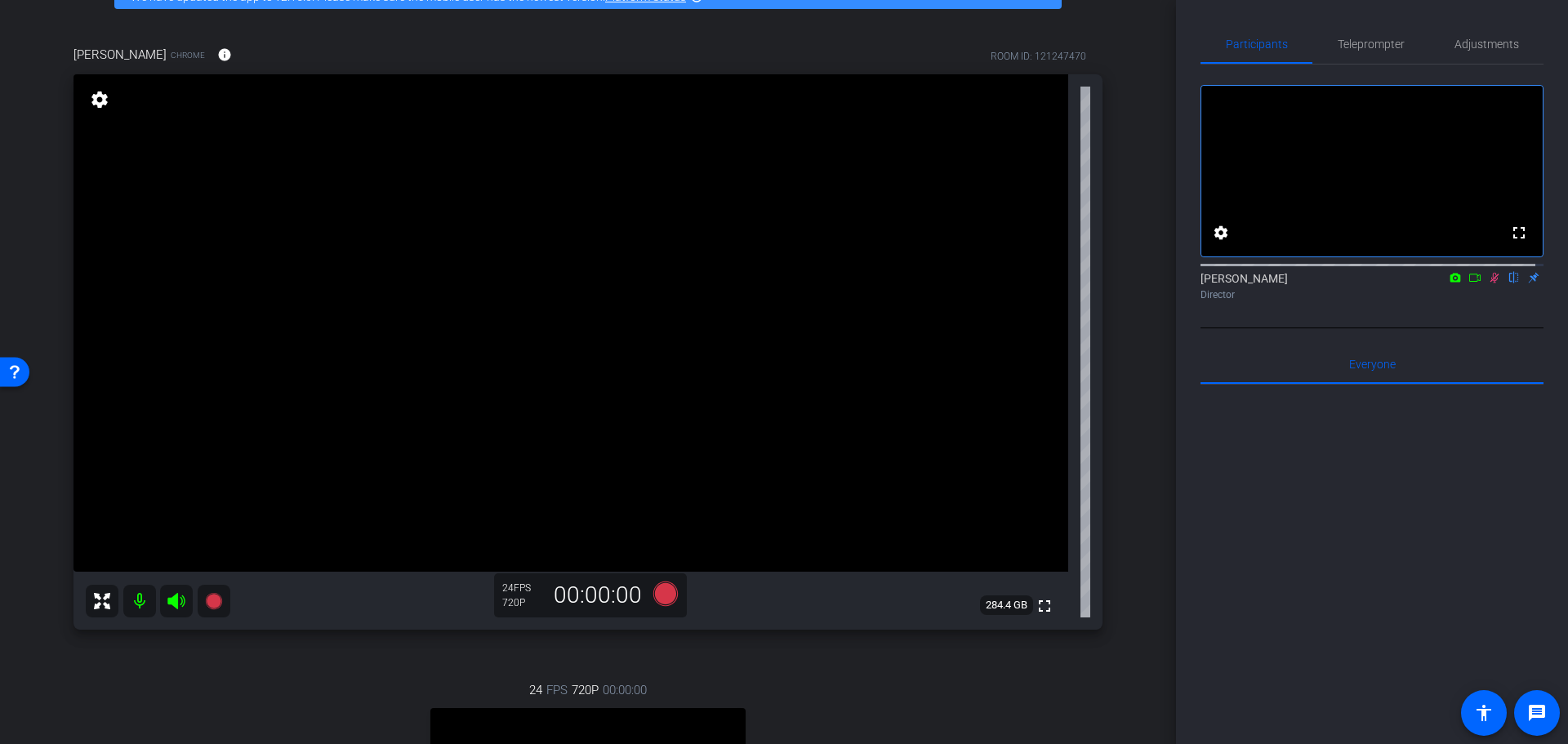
click at [1468, 284] on icon at bounding box center [1474, 277] width 13 height 11
click at [1490, 282] on icon at bounding box center [1494, 277] width 9 height 9
click at [1481, 39] on span "Adjustments" at bounding box center [1486, 43] width 65 height 11
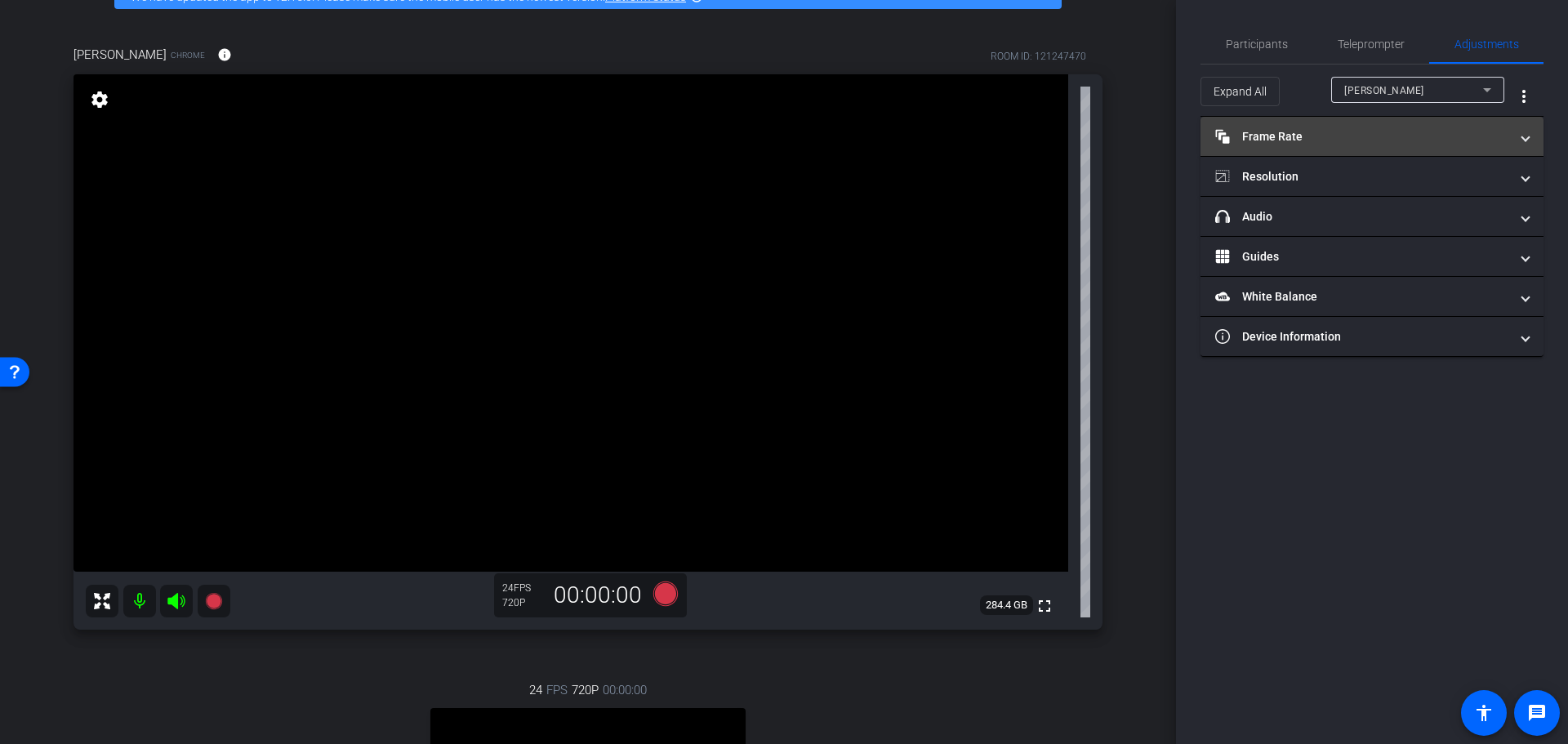
click at [1278, 130] on mat-panel-title "Frame Rate Frame Rate" at bounding box center [1362, 136] width 294 height 17
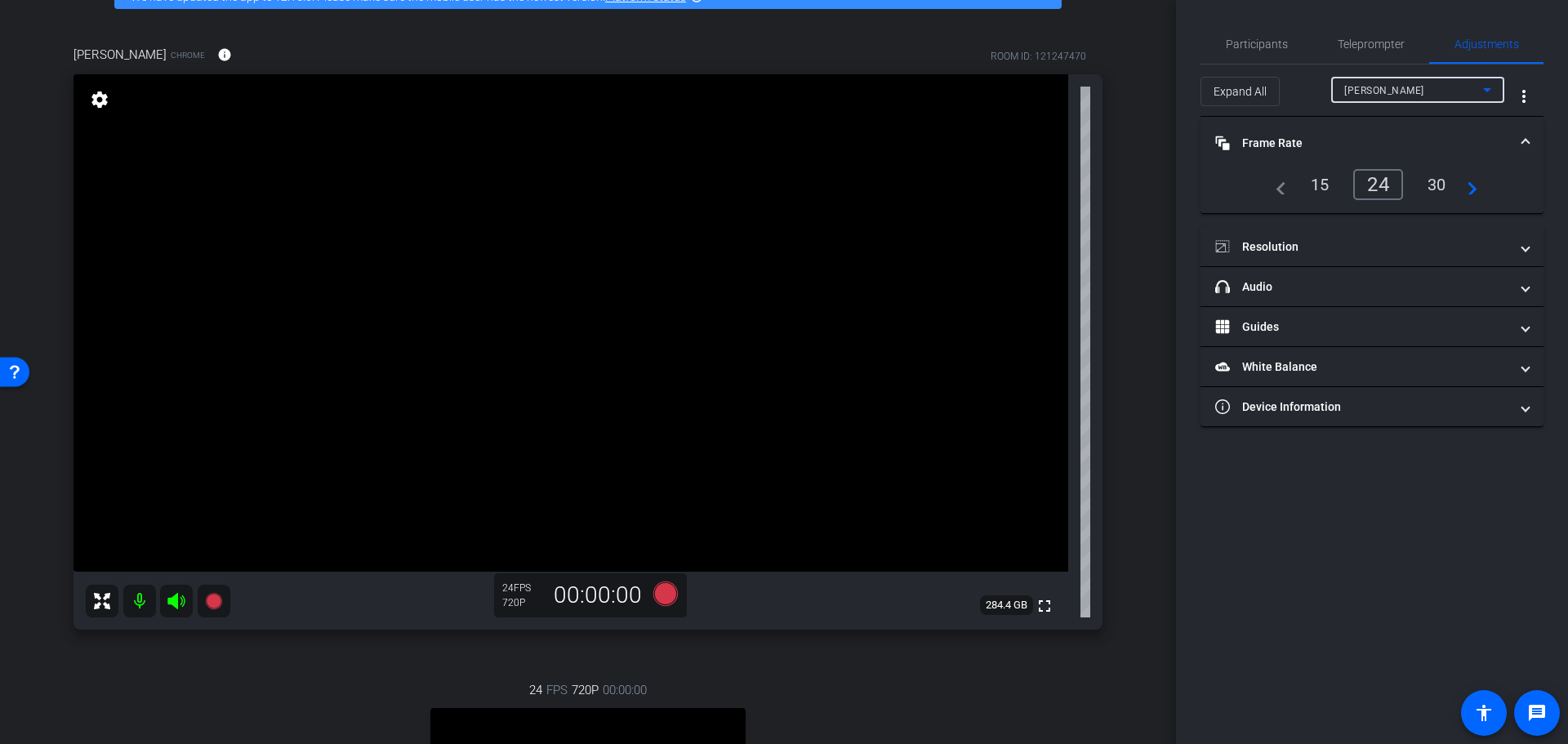
click at [1364, 90] on span "Dan Craven" at bounding box center [1384, 90] width 80 height 11
click at [1355, 141] on span "Courtney Fox" at bounding box center [1385, 149] width 83 height 20
type input "11000"
click at [1266, 245] on mat-panel-title "Resolution" at bounding box center [1362, 247] width 294 height 17
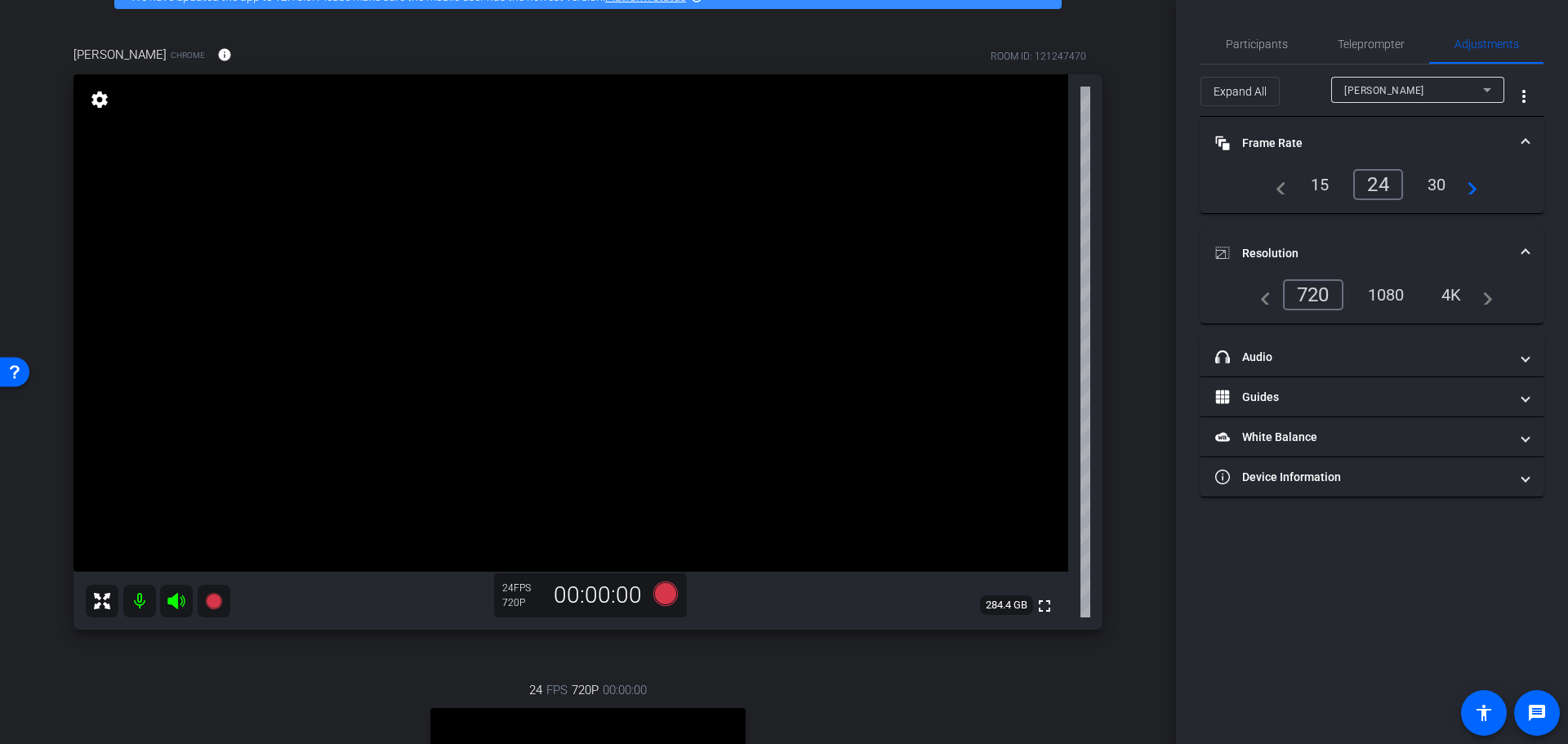
click at [1266, 245] on mat-panel-title "Resolution" at bounding box center [1362, 253] width 294 height 17
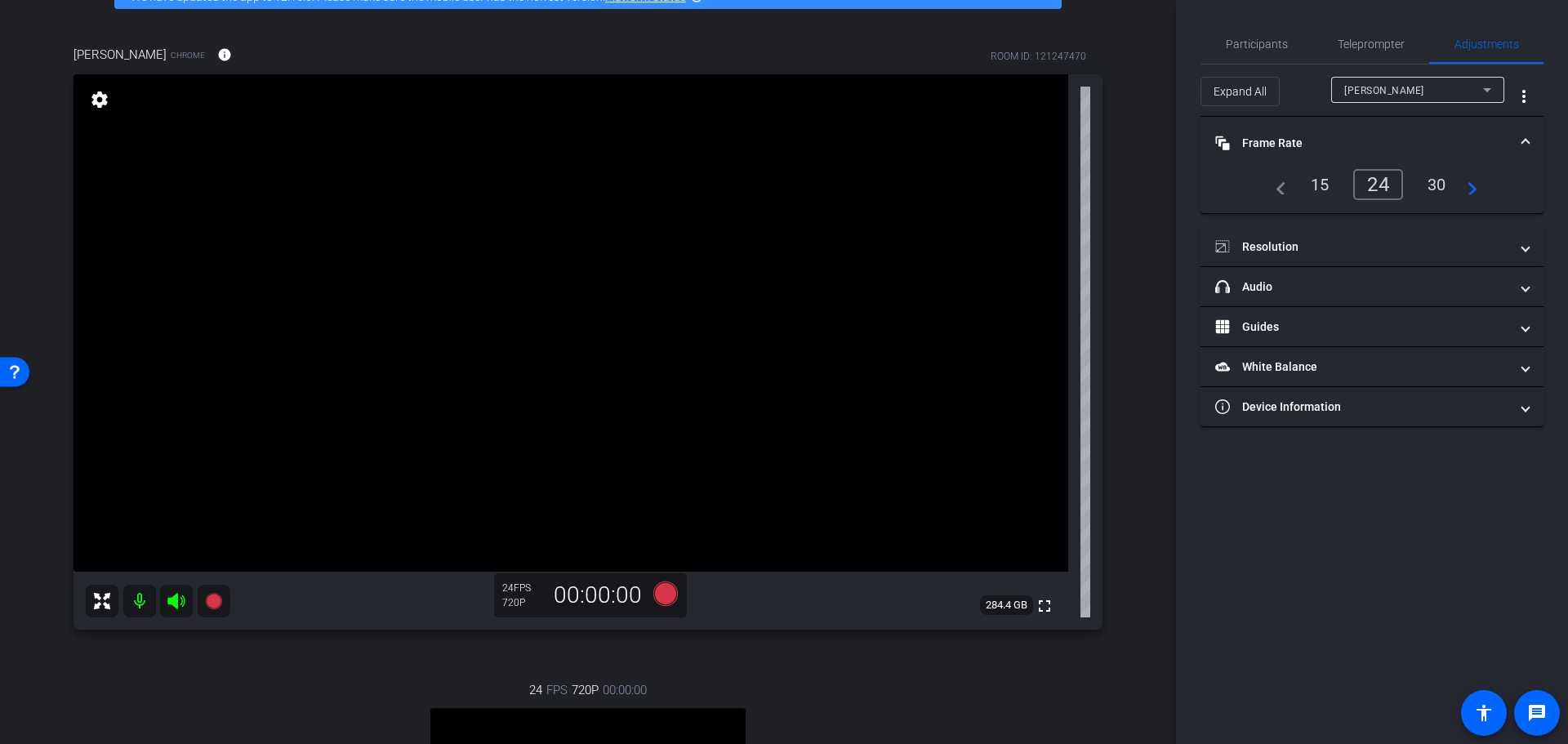
click at [1258, 144] on mat-panel-title "Frame Rate Frame Rate" at bounding box center [1362, 143] width 294 height 17
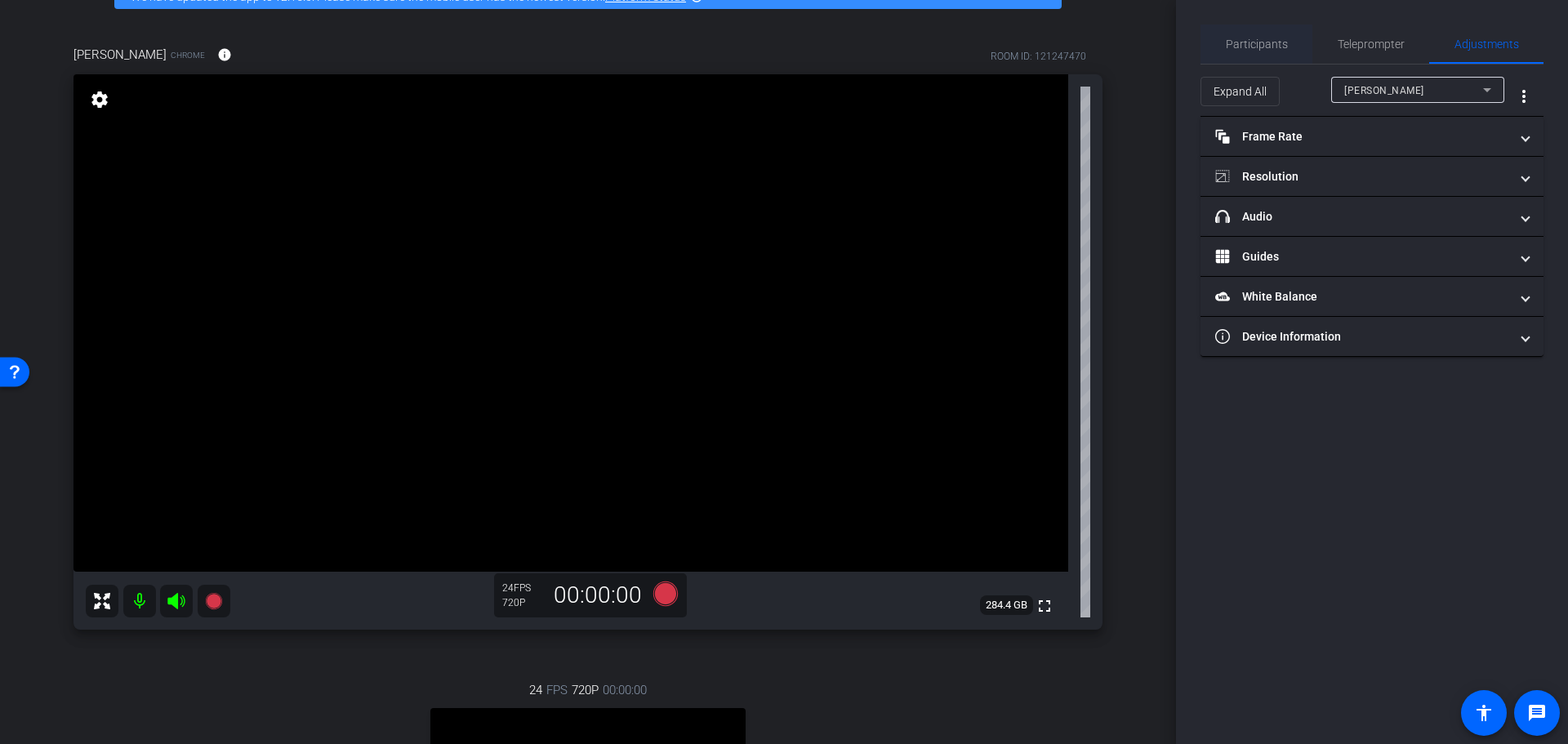
click at [1241, 45] on span "Participants" at bounding box center [1256, 43] width 62 height 11
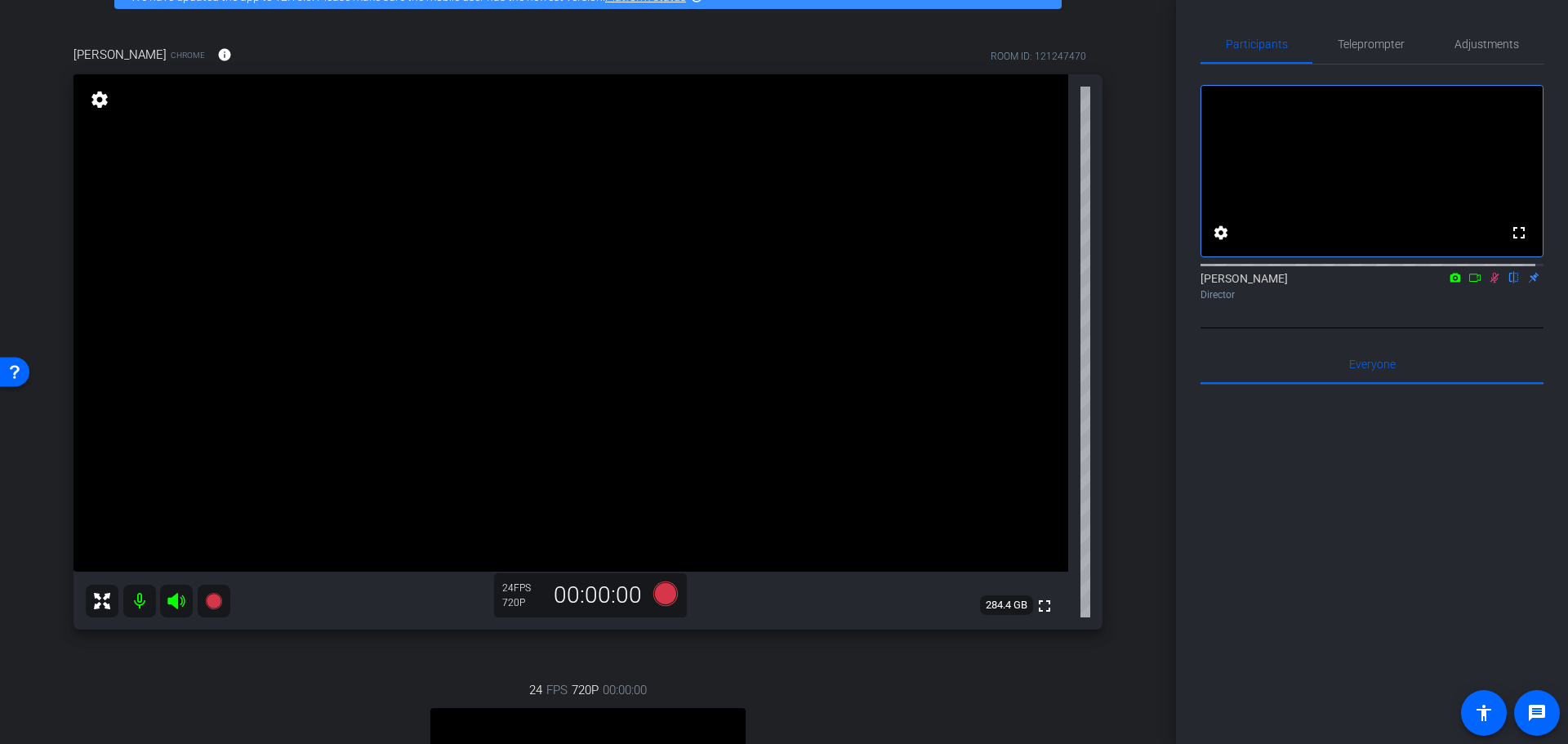
click at [999, 603] on span "284.4 GB" at bounding box center [1006, 605] width 53 height 20
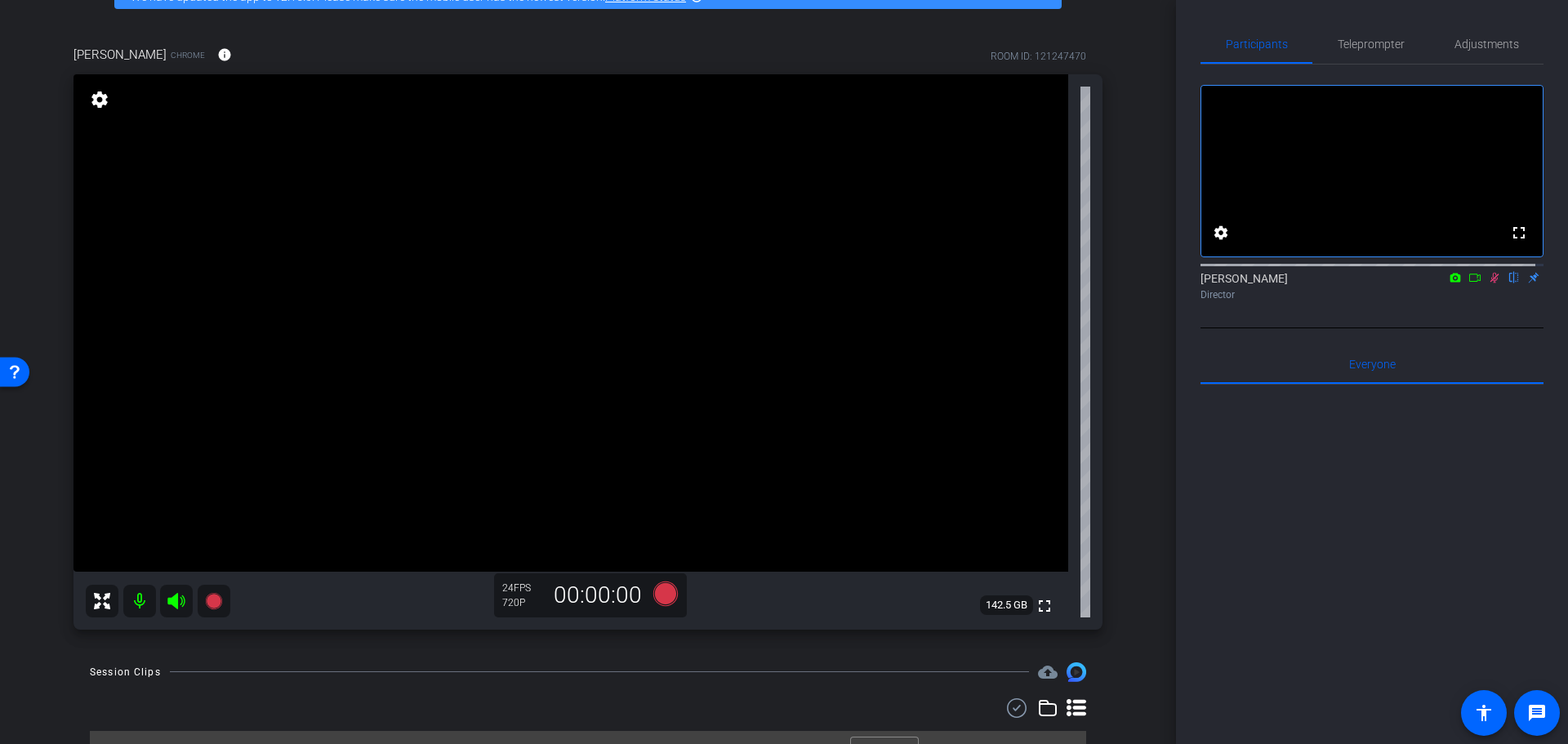
scroll to position [0, 0]
